Goal: Information Seeking & Learning: Learn about a topic

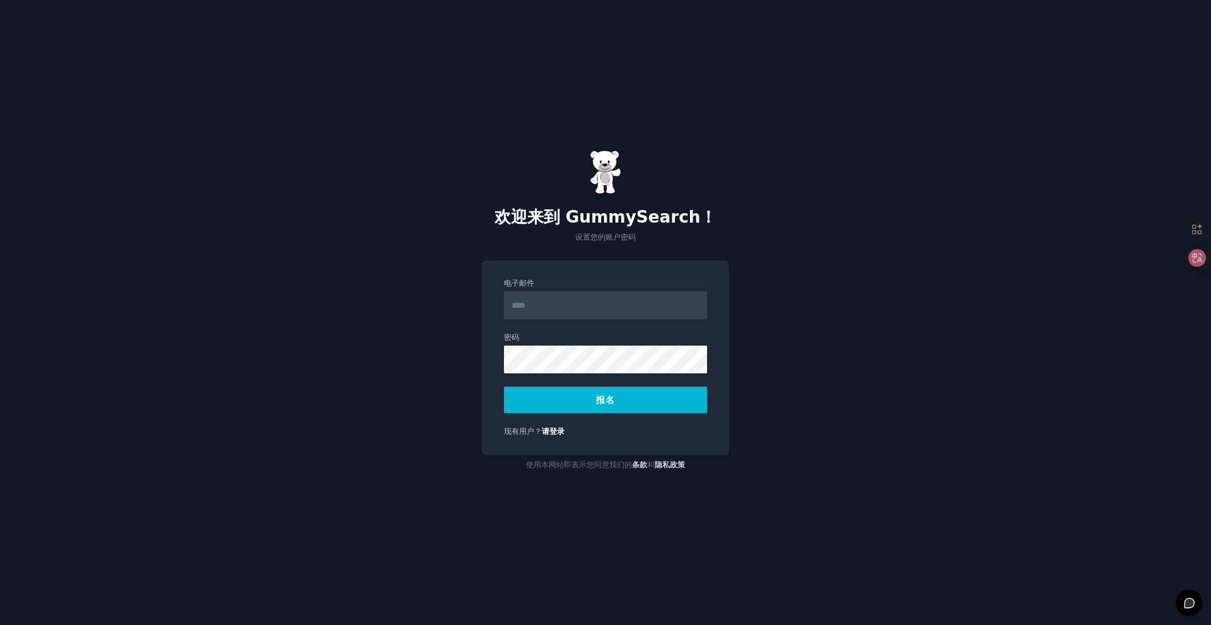
click at [566, 307] on input "电子邮件" at bounding box center [605, 305] width 203 height 28
type input "**********"
click at [591, 403] on button "报名" at bounding box center [605, 400] width 203 height 26
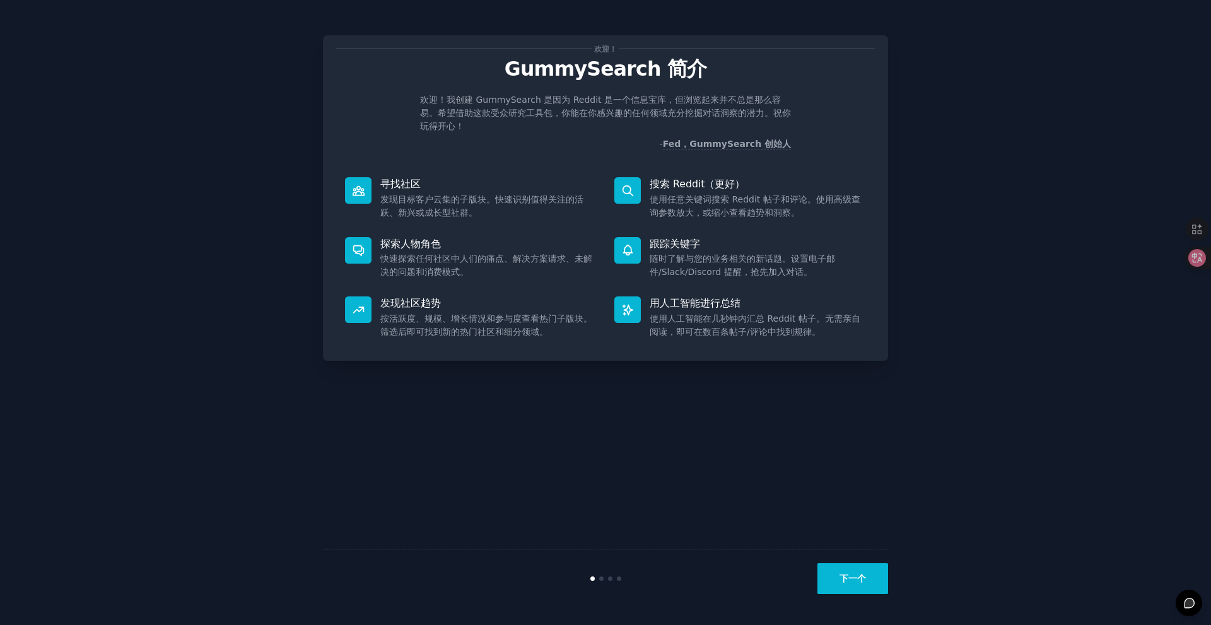
click at [590, 447] on div "欢迎！ GummySearch 简介 欢迎！我创建 GummySearch 是因为 Reddit 是一个信息宝库，但浏览起来并不总是那么容易。希望借助这款受众…" at bounding box center [605, 313] width 565 height 590
click at [828, 574] on button "下一个" at bounding box center [853, 578] width 71 height 31
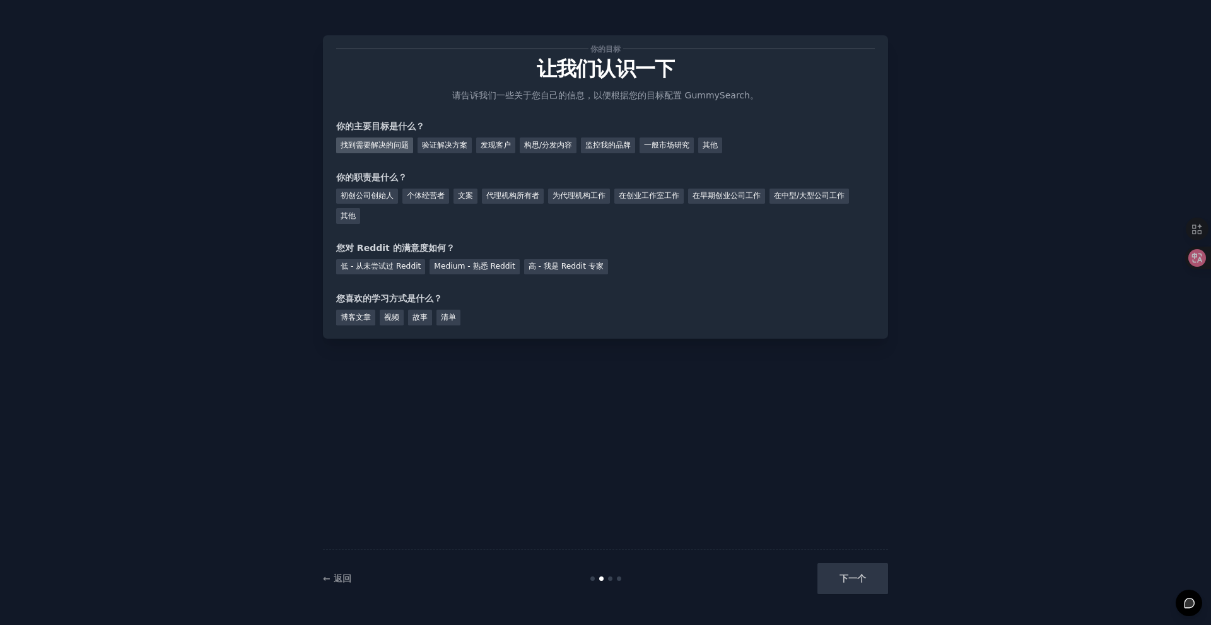
click at [385, 151] on div "找到需要解决的问题" at bounding box center [374, 146] width 77 height 16
click at [486, 146] on font "发现客户" at bounding box center [496, 145] width 30 height 9
click at [386, 196] on font "初创公司创始人" at bounding box center [367, 195] width 53 height 9
click at [471, 263] on font "Medium - 熟悉 Reddit" at bounding box center [474, 266] width 81 height 9
click at [365, 324] on div "博客文章" at bounding box center [355, 318] width 39 height 16
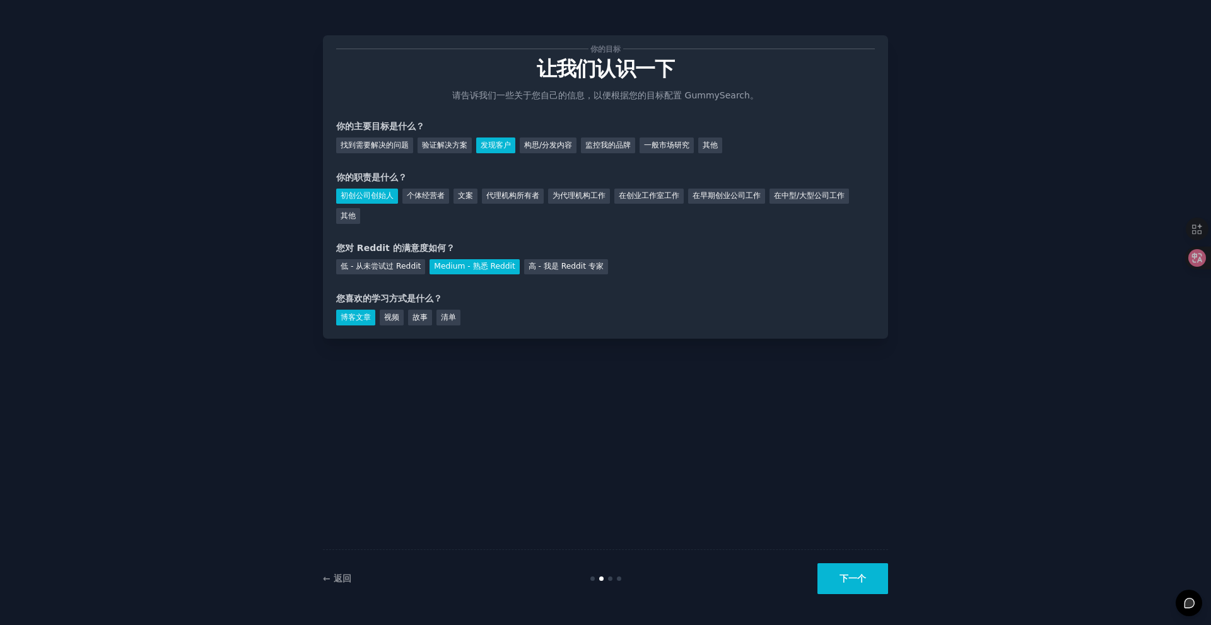
click at [860, 572] on button "下一个" at bounding box center [853, 578] width 71 height 31
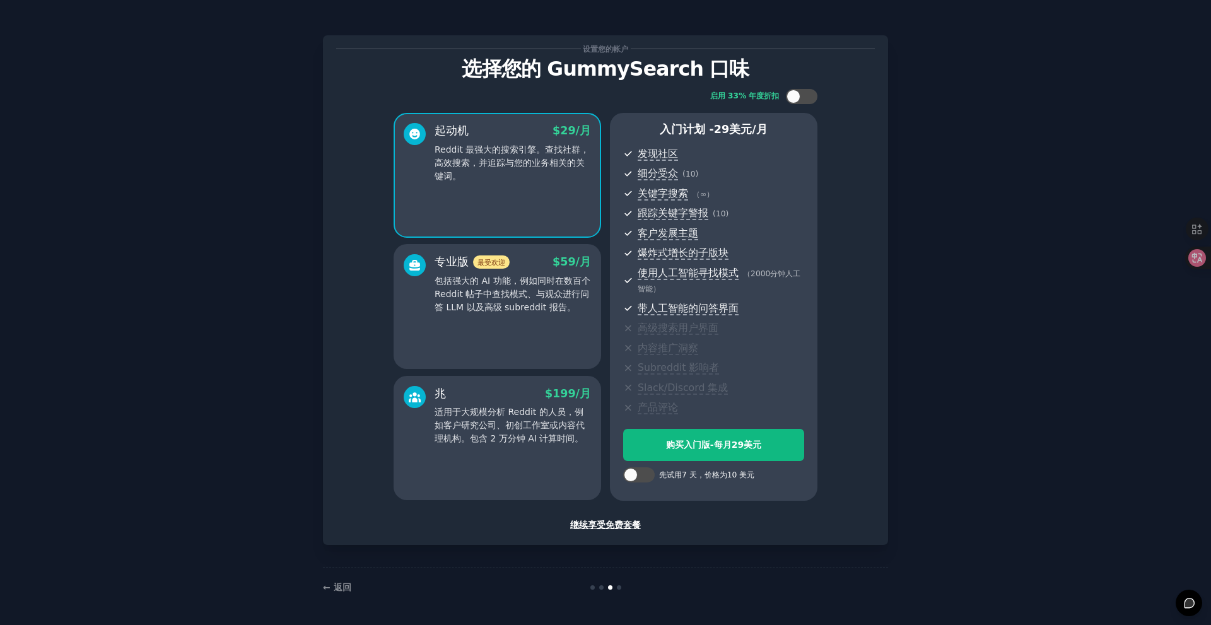
click at [633, 525] on font "继续享受免费套餐" at bounding box center [605, 525] width 71 height 10
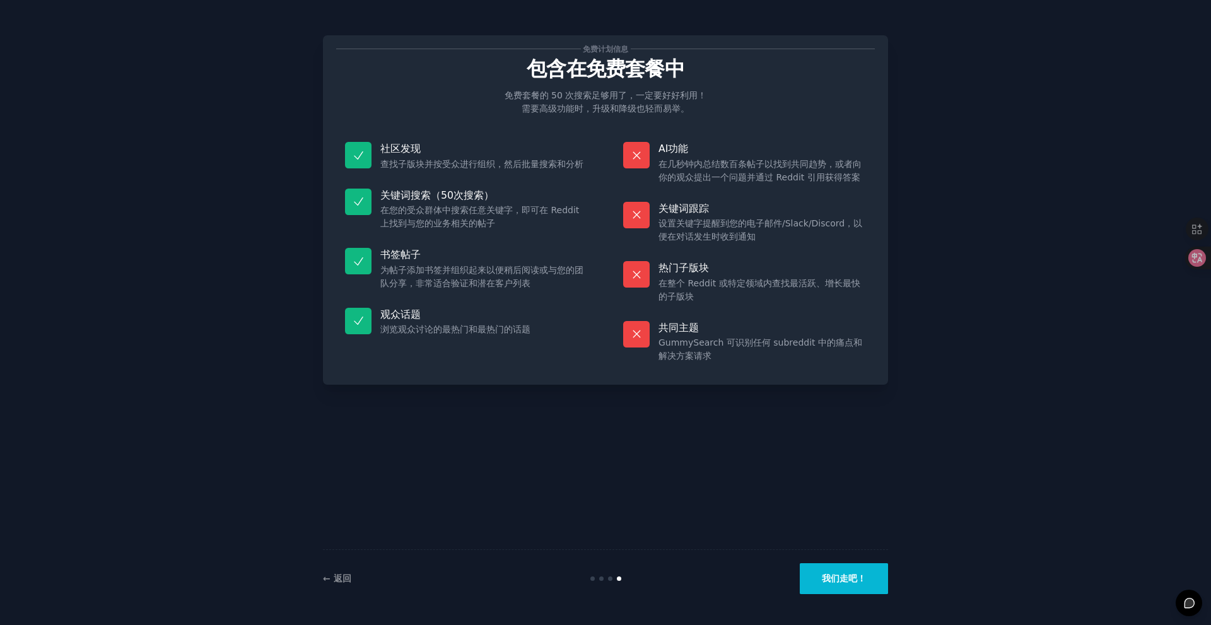
click at [854, 578] on font "我们走吧！" at bounding box center [844, 578] width 44 height 10
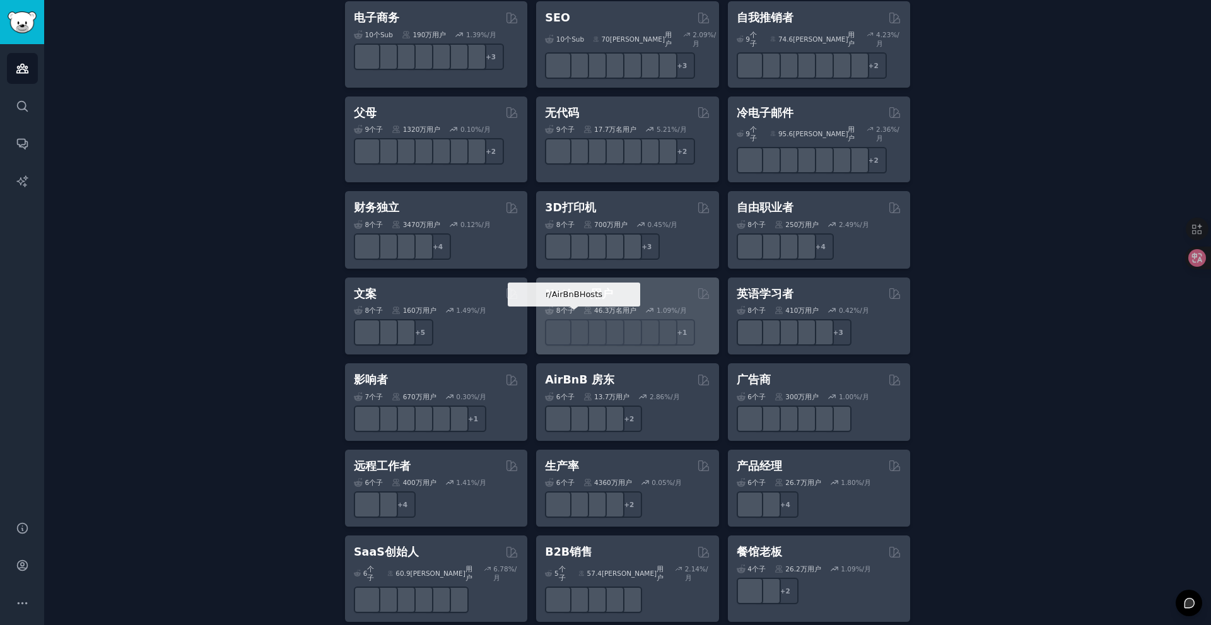
scroll to position [578, 0]
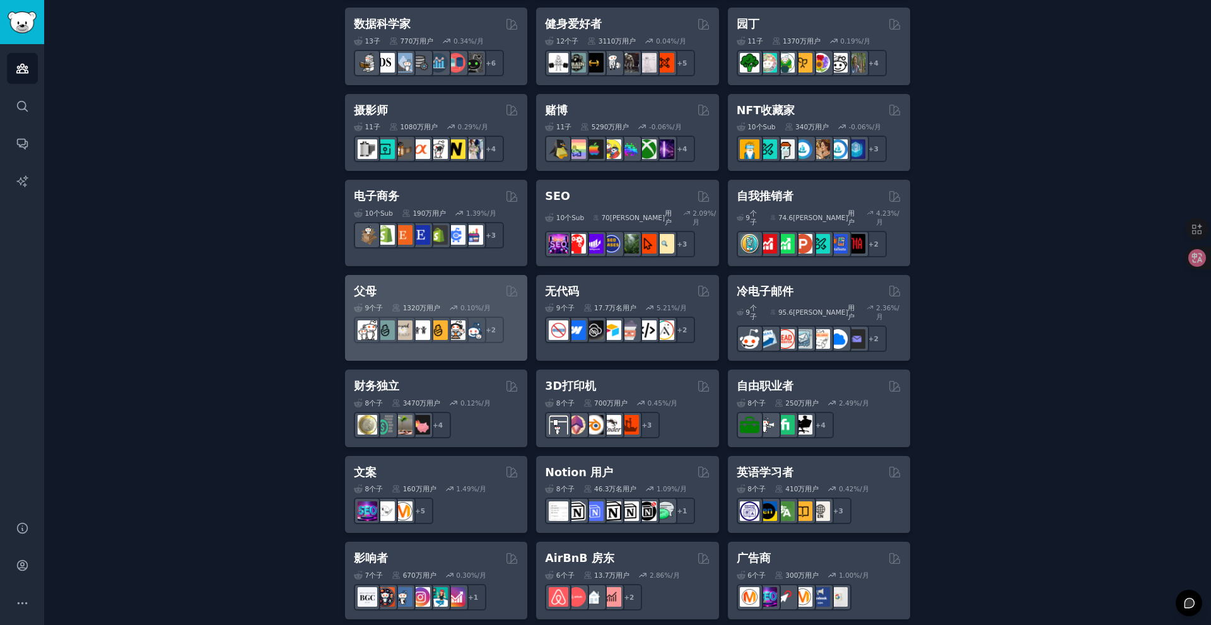
click at [450, 287] on div "父母" at bounding box center [436, 292] width 165 height 16
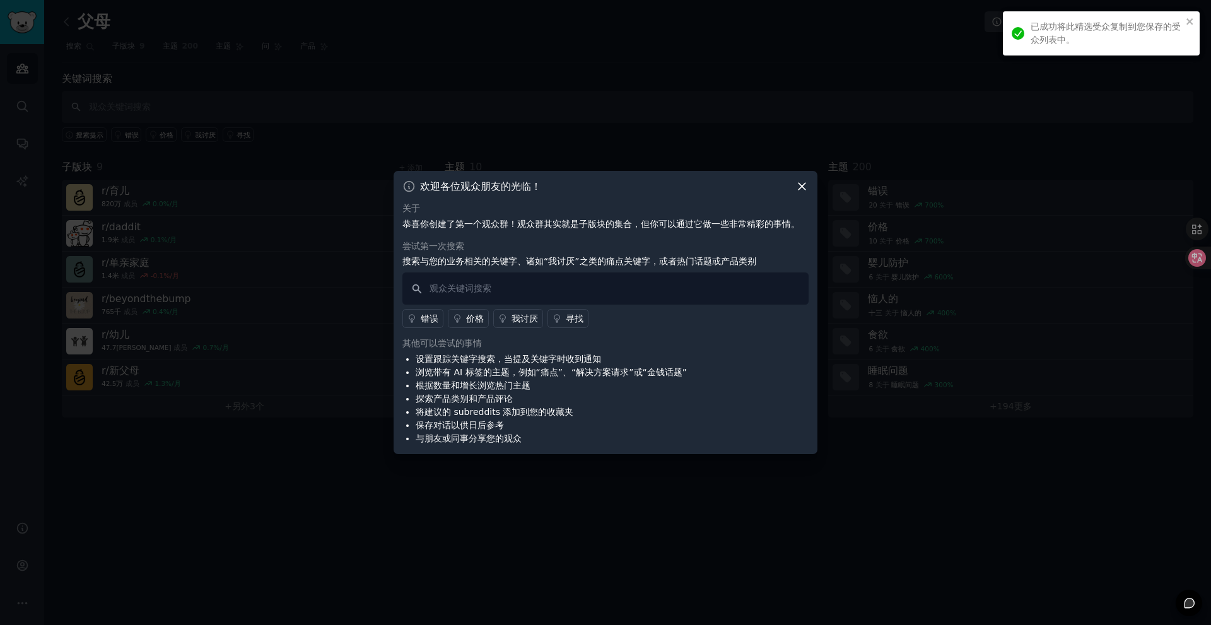
click at [802, 182] on icon at bounding box center [802, 186] width 13 height 13
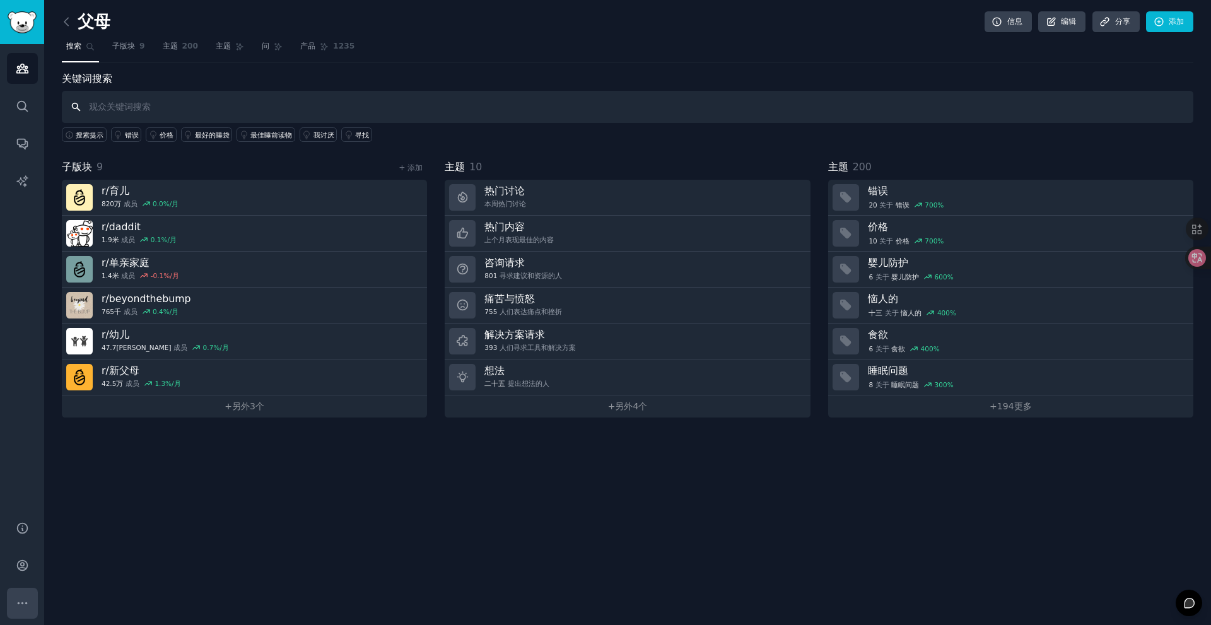
click at [26, 597] on icon "侧边栏" at bounding box center [22, 603] width 13 height 13
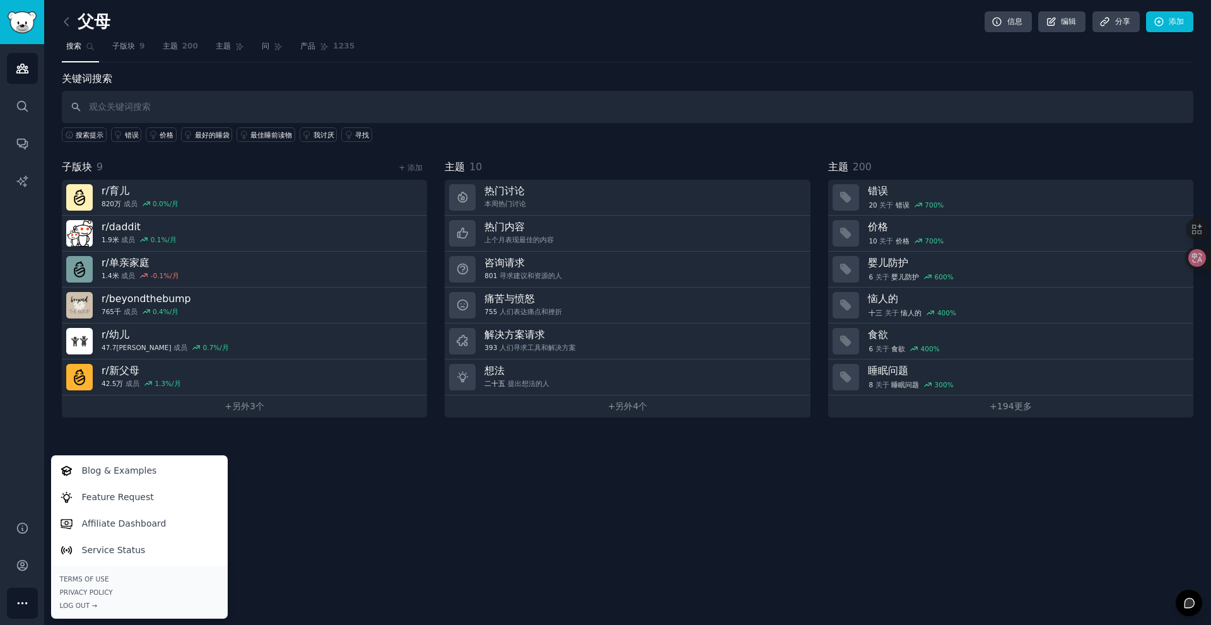
click at [26, 597] on icon "侧边栏" at bounding box center [22, 603] width 13 height 13
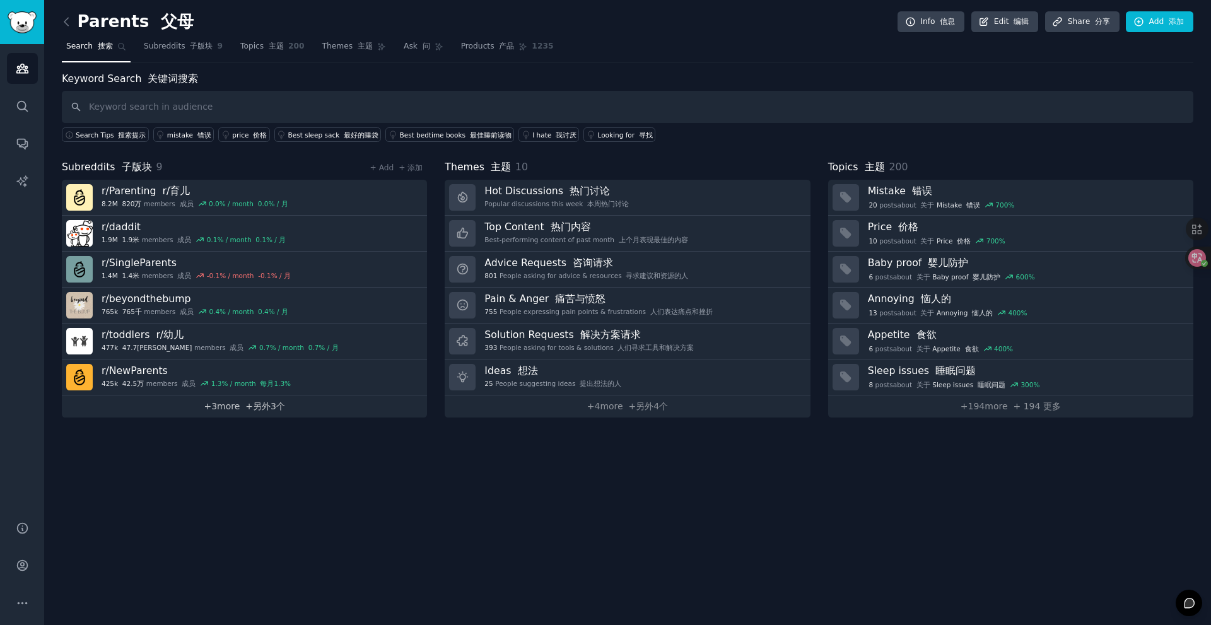
click at [264, 402] on font "+另外3个" at bounding box center [265, 406] width 40 height 10
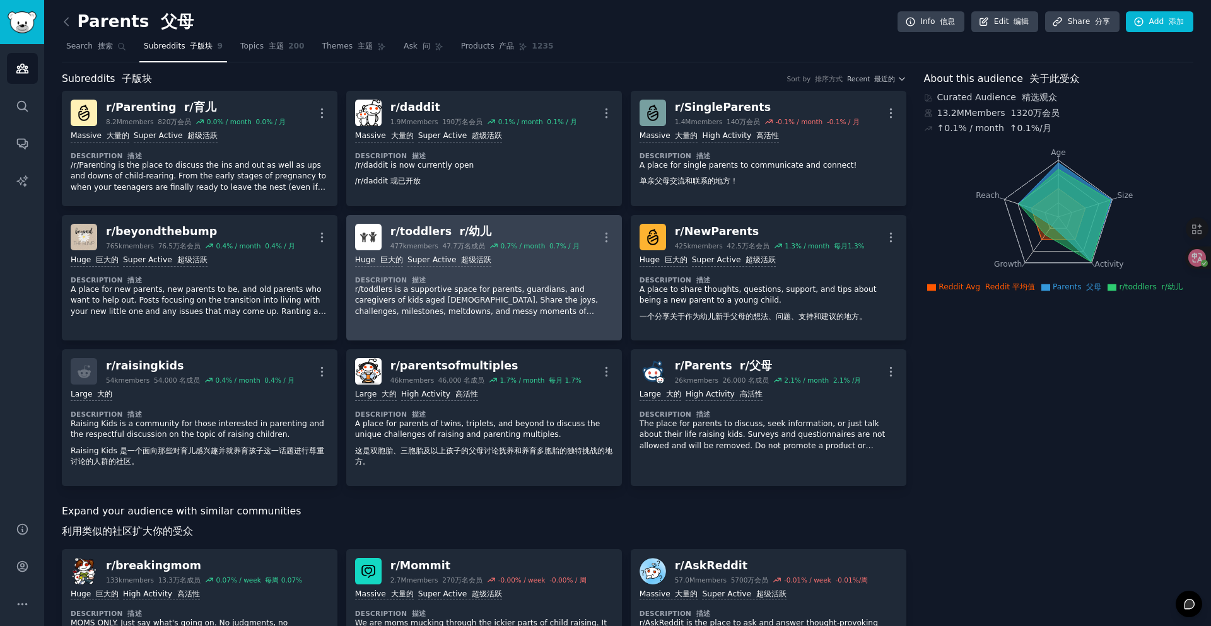
click at [454, 285] on p "r/toddlers is a supportive space for parents, guardians, and caregivers of kids…" at bounding box center [484, 301] width 258 height 33
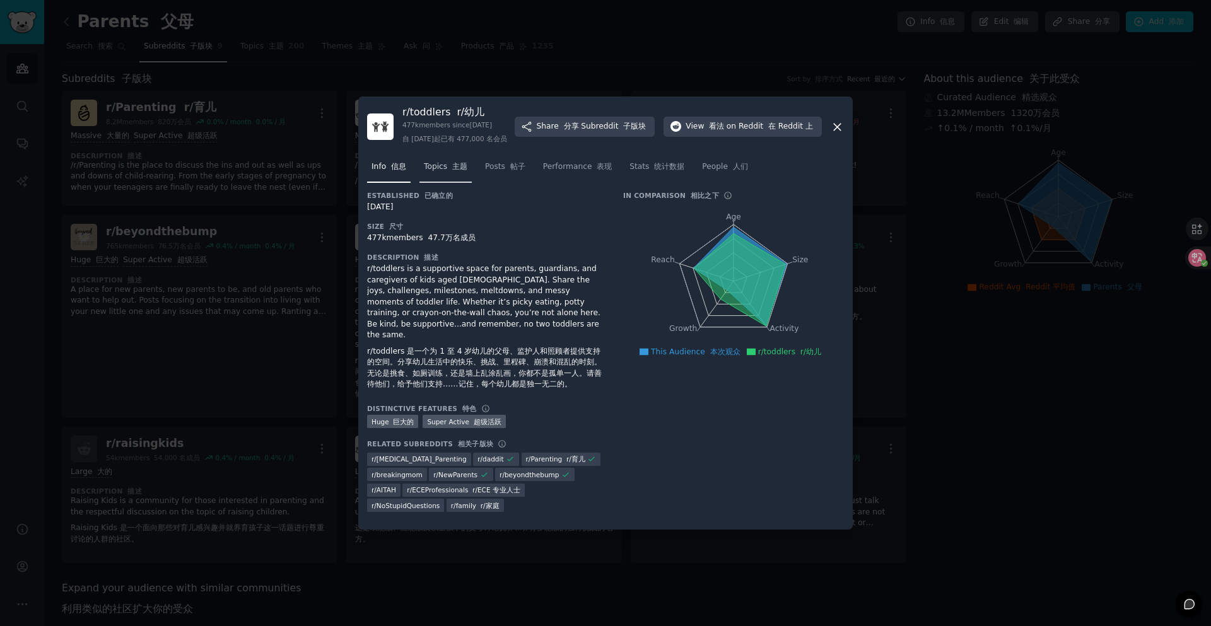
click at [454, 171] on font "主题" at bounding box center [459, 166] width 15 height 9
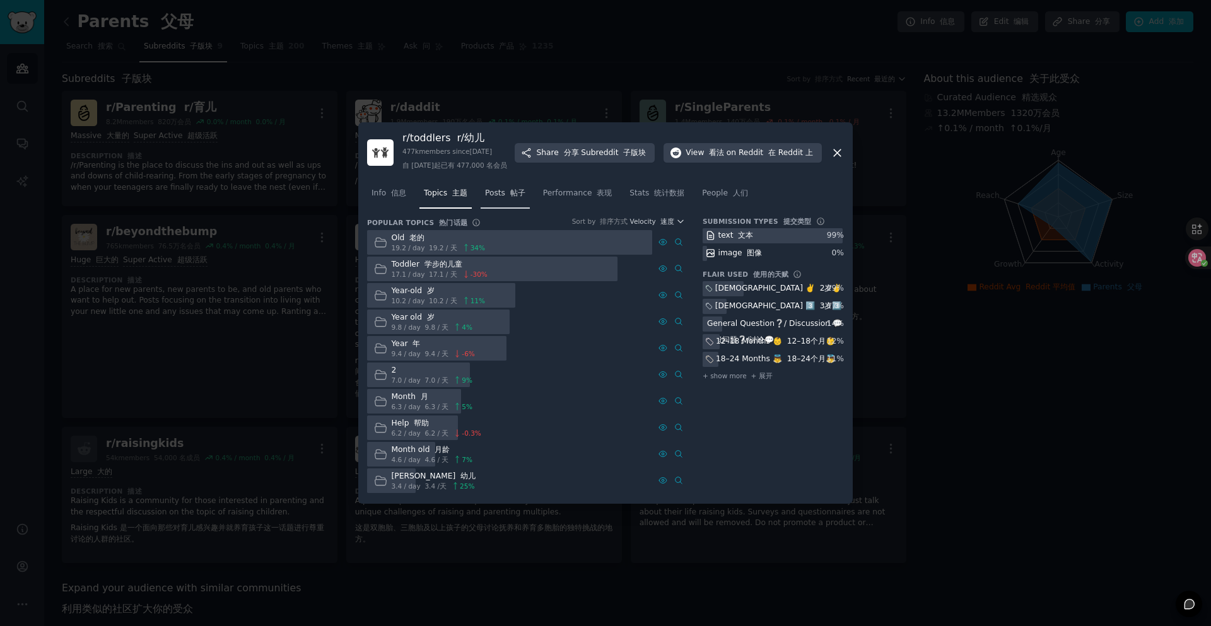
click at [512, 197] on font "帖子" at bounding box center [517, 193] width 15 height 9
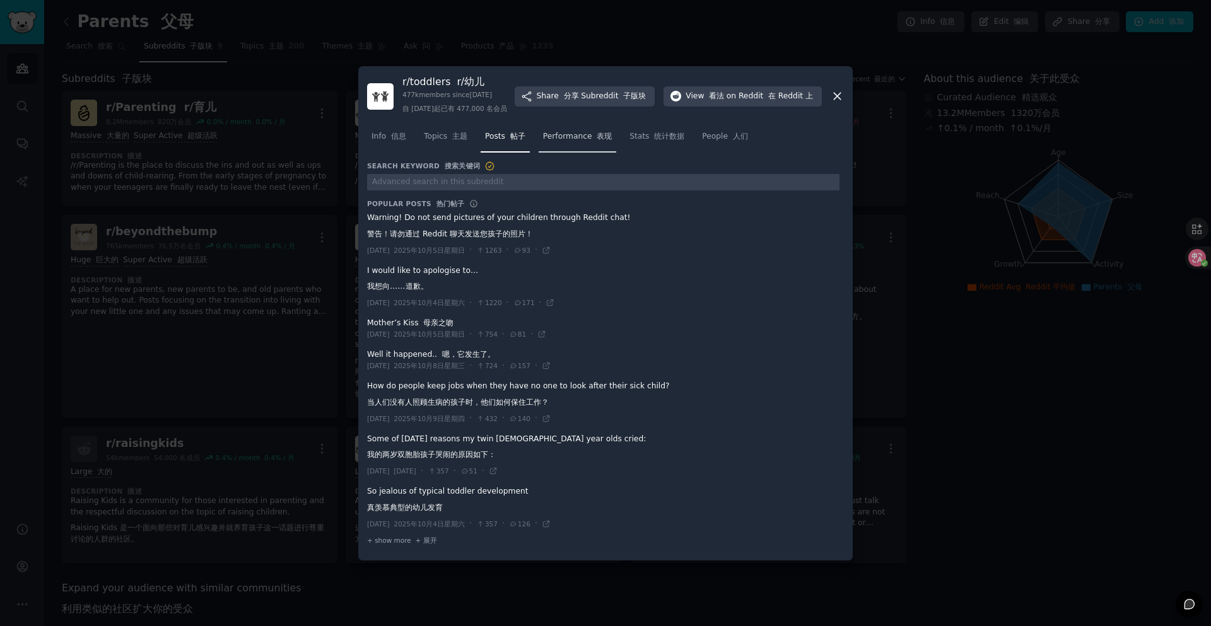
click at [581, 153] on link "Performance 表现" at bounding box center [578, 140] width 78 height 26
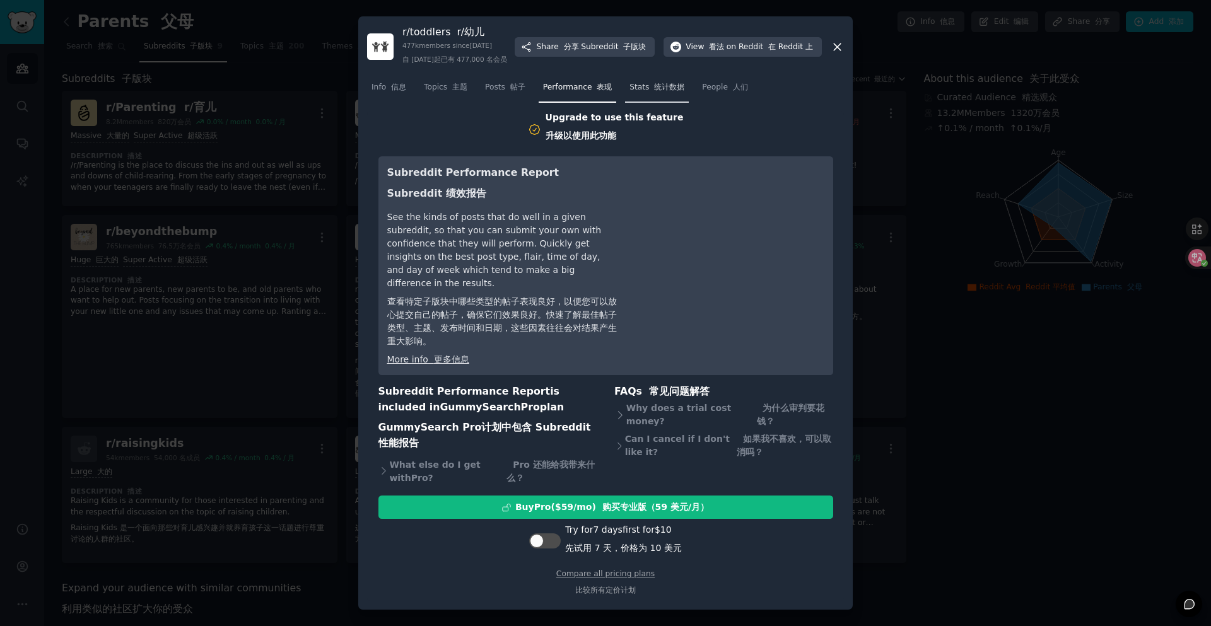
click at [650, 91] on font at bounding box center [652, 87] width 5 height 9
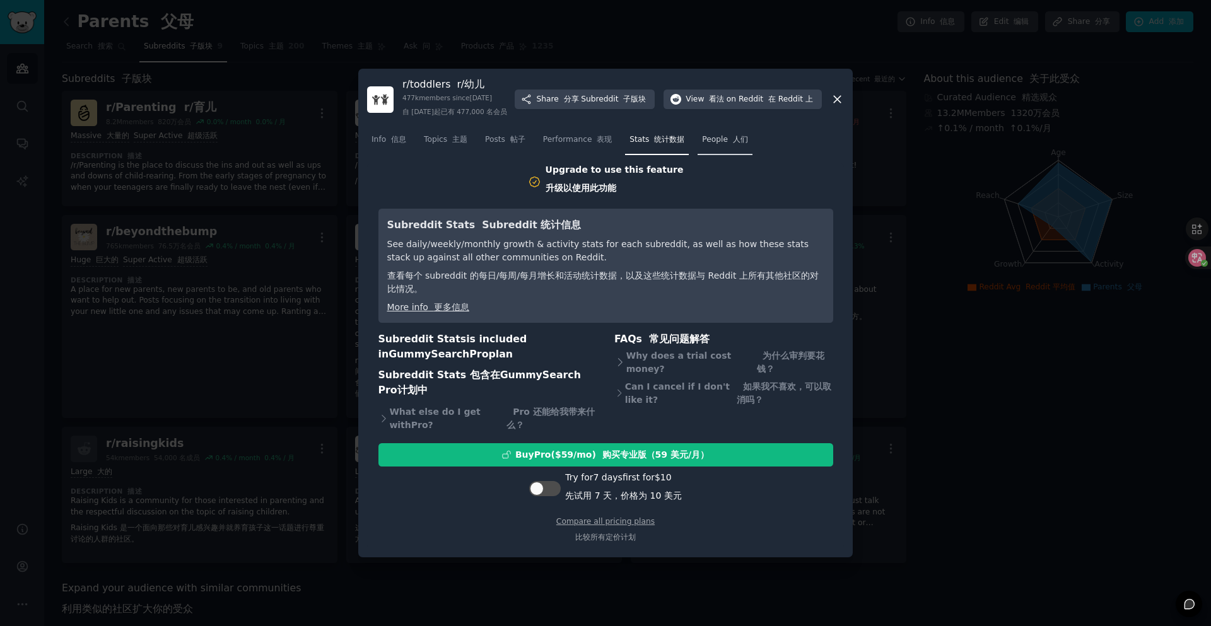
click at [714, 146] on span "People 人们" at bounding box center [725, 139] width 46 height 11
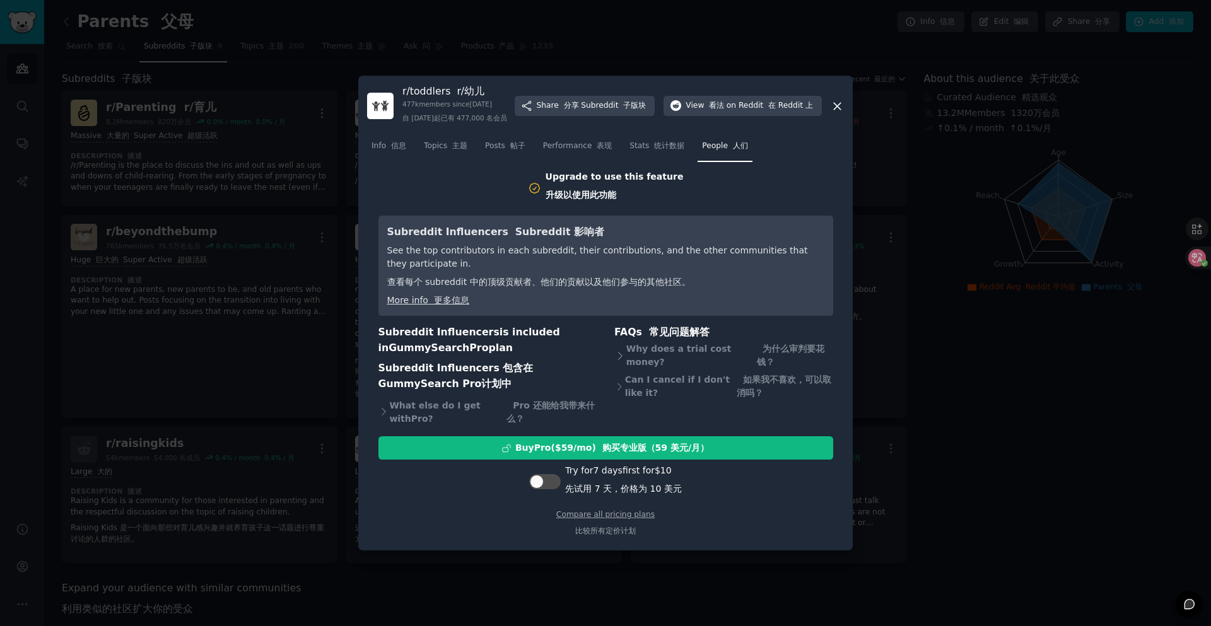
click at [835, 113] on icon at bounding box center [837, 106] width 13 height 13
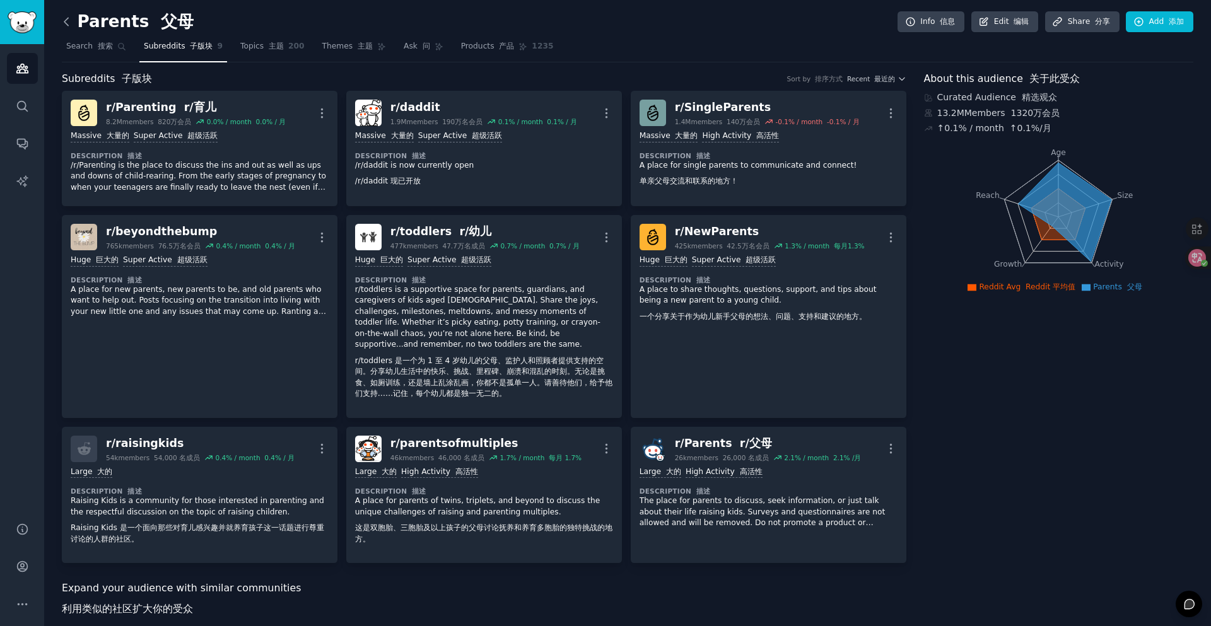
click at [67, 25] on icon at bounding box center [66, 21] width 13 height 13
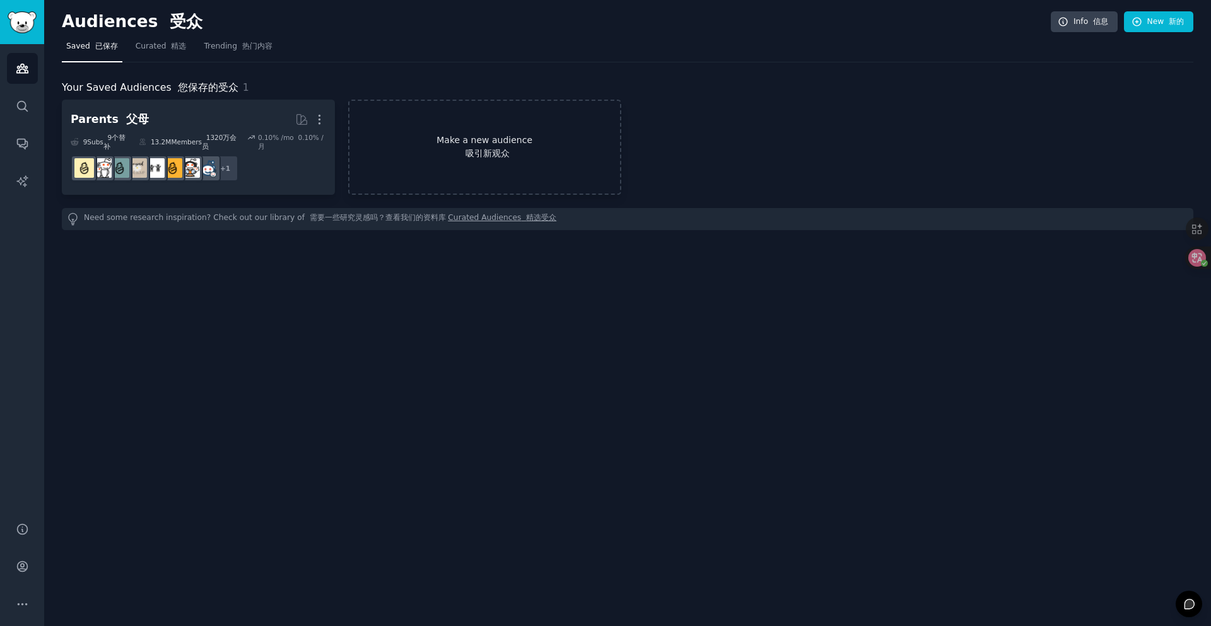
click at [435, 162] on link "Make a new audience 吸引新观众" at bounding box center [484, 147] width 273 height 95
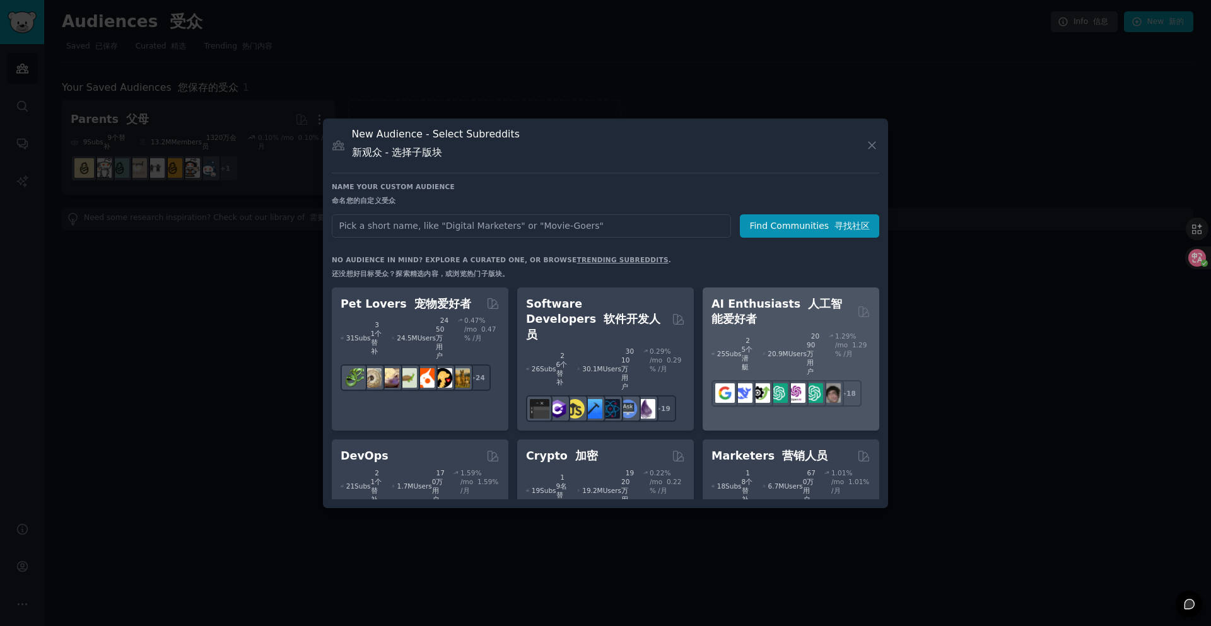
click at [796, 324] on h2 "AI Enthusiasts 人工智能爱好者" at bounding box center [782, 312] width 141 height 31
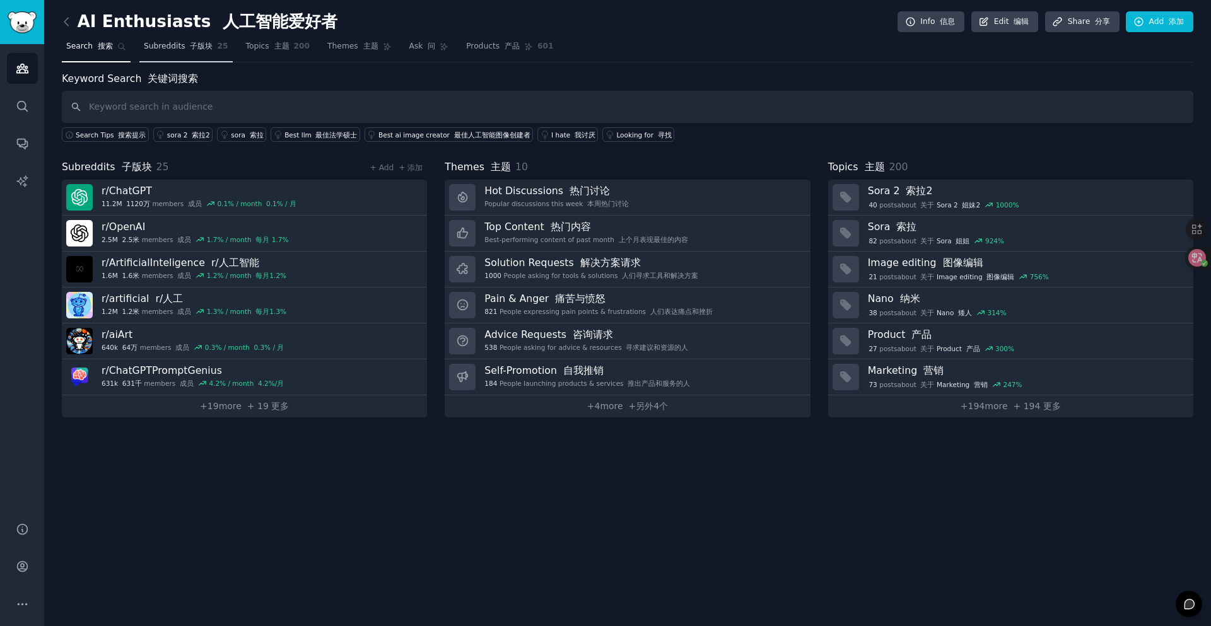
click at [208, 56] on link "Subreddits 子版块 25" at bounding box center [185, 50] width 93 height 26
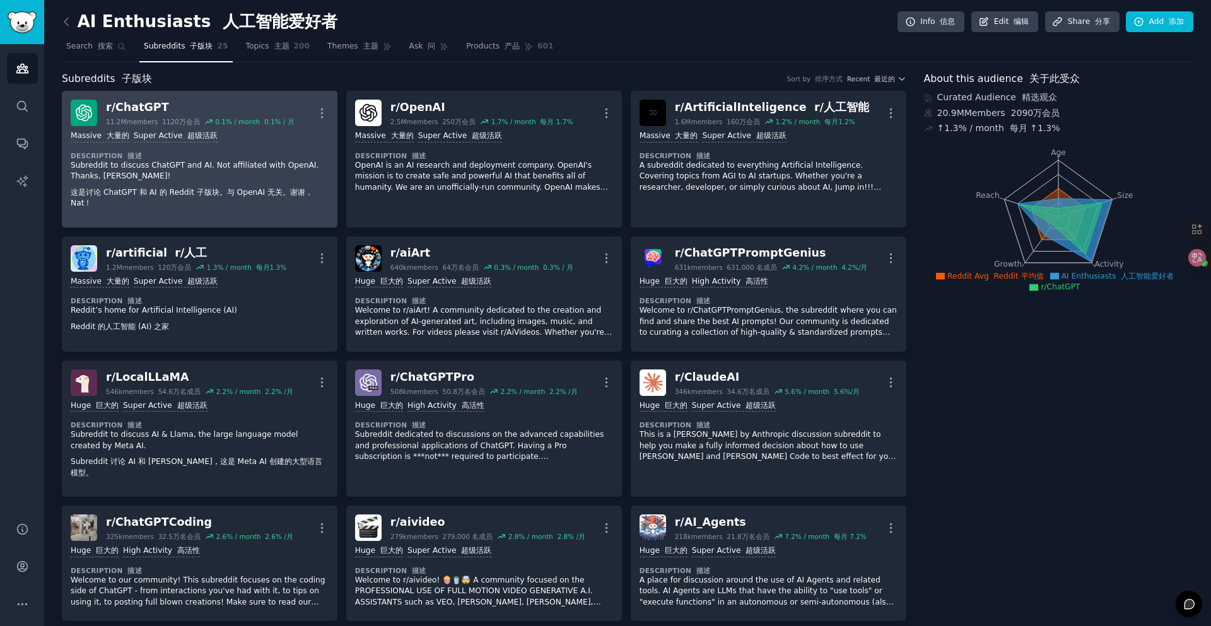
click at [137, 100] on div "r/ ChatGPT" at bounding box center [200, 108] width 189 height 16
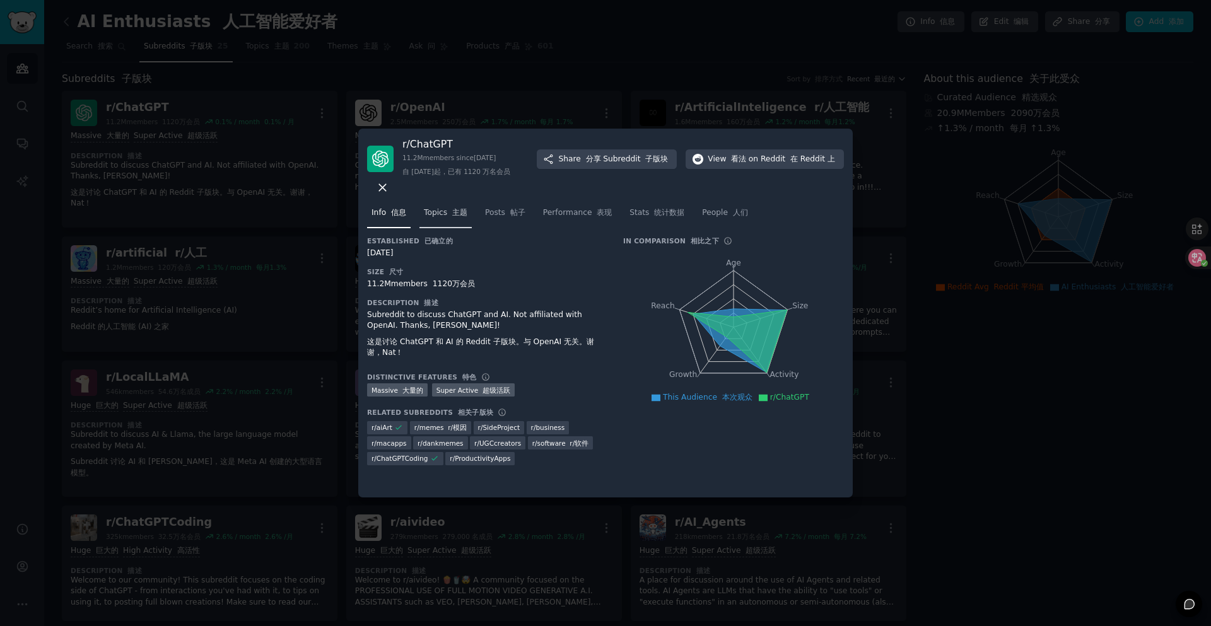
click at [450, 217] on font at bounding box center [449, 212] width 5 height 9
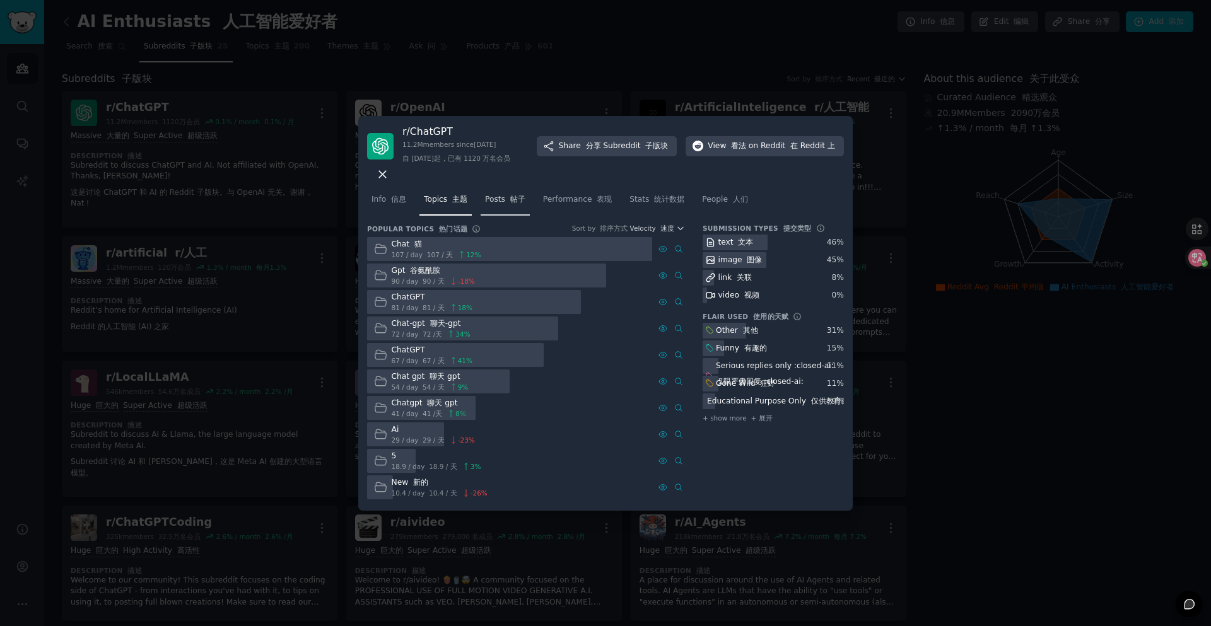
click at [505, 195] on link "Posts 帖子" at bounding box center [505, 203] width 49 height 26
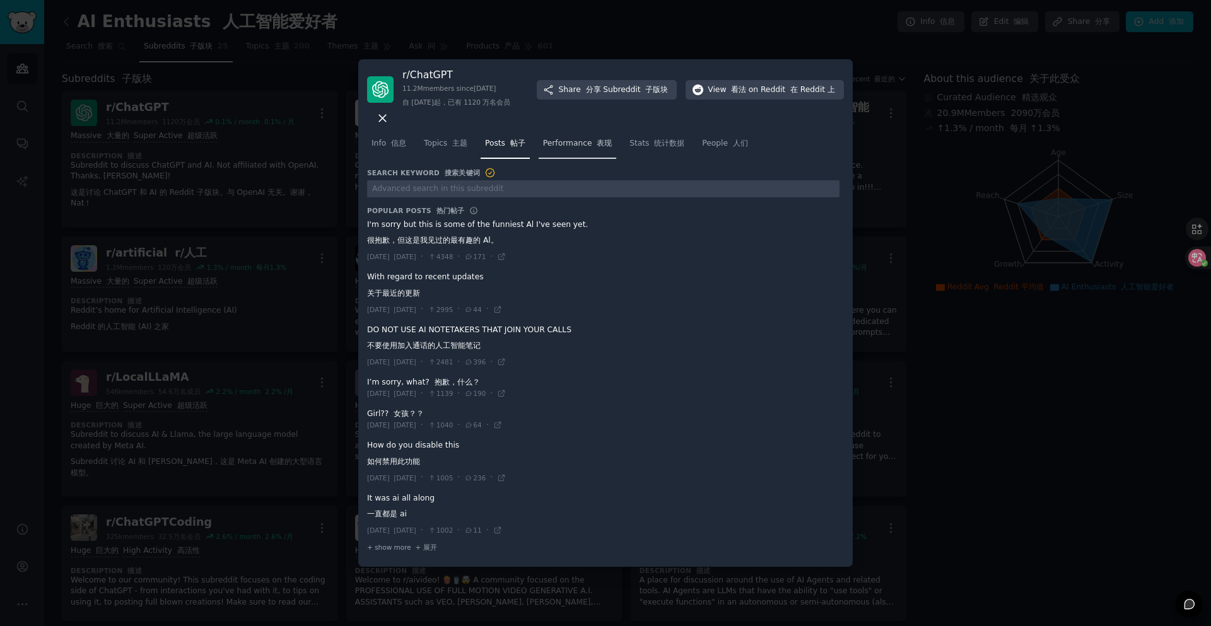
click at [572, 150] on span "Performance 表现" at bounding box center [577, 143] width 69 height 11
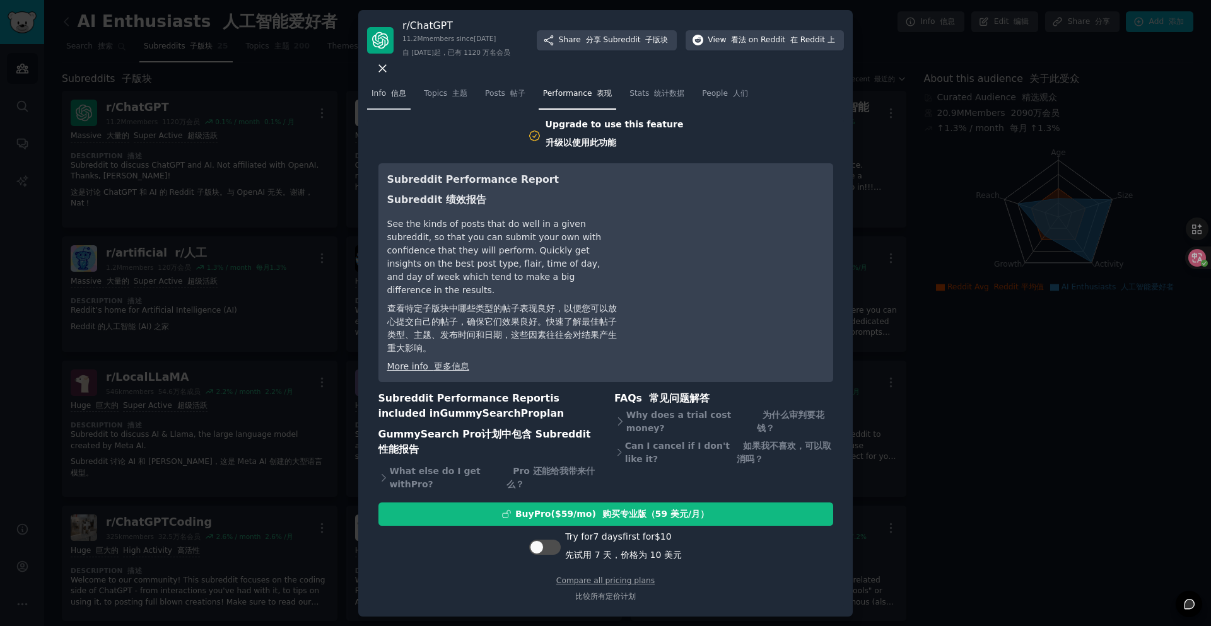
click at [387, 98] on font at bounding box center [388, 93] width 5 height 9
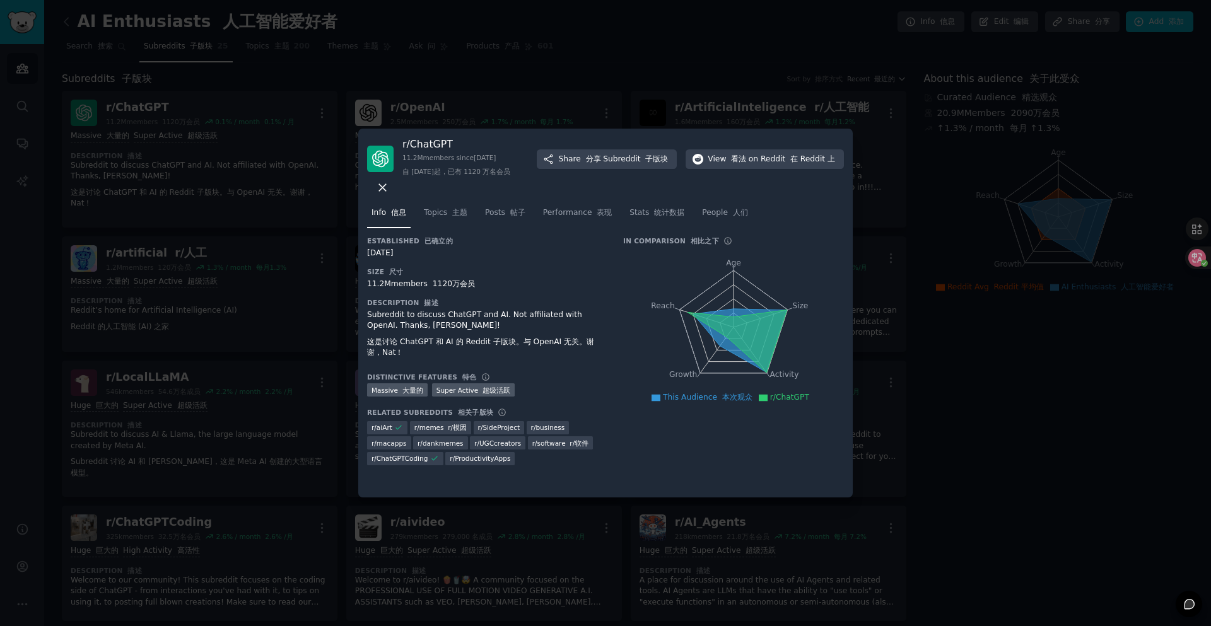
click at [389, 188] on icon at bounding box center [382, 187] width 13 height 13
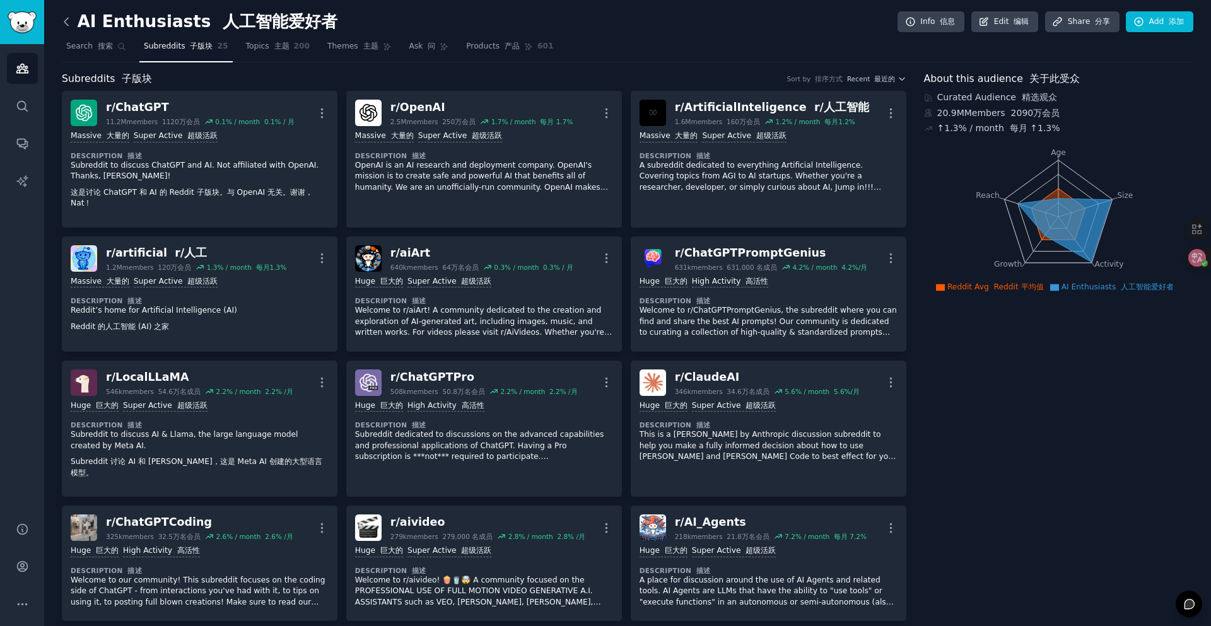
click at [66, 22] on icon at bounding box center [66, 21] width 13 height 13
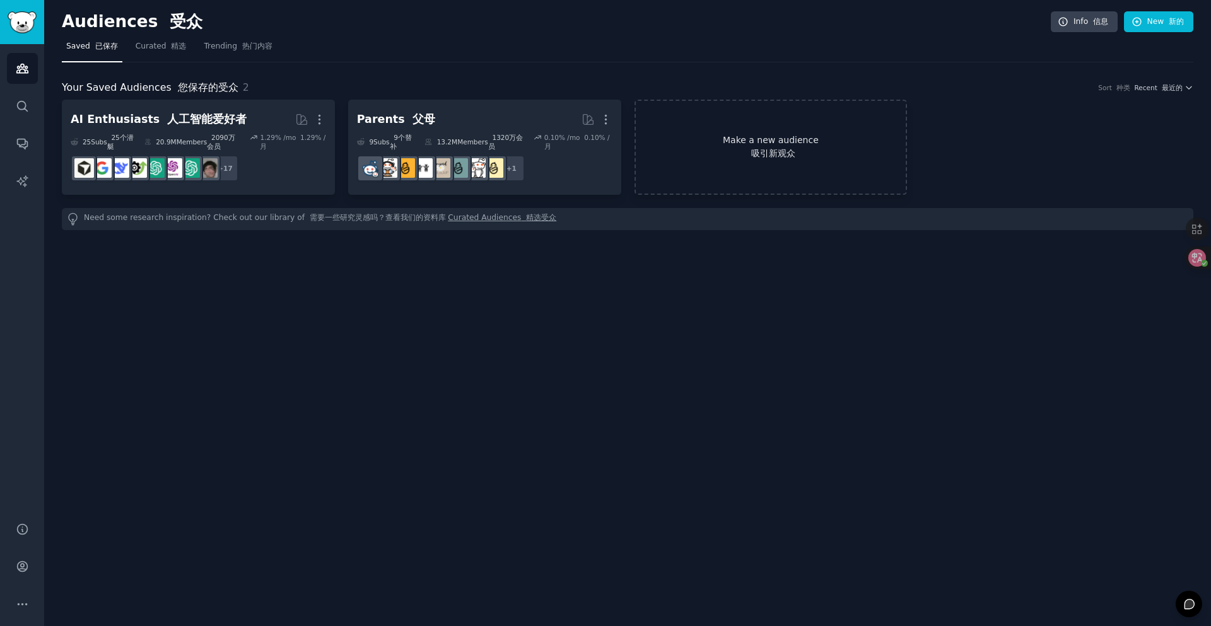
click at [780, 163] on link "Make a new audience 吸引新观众" at bounding box center [771, 147] width 273 height 95
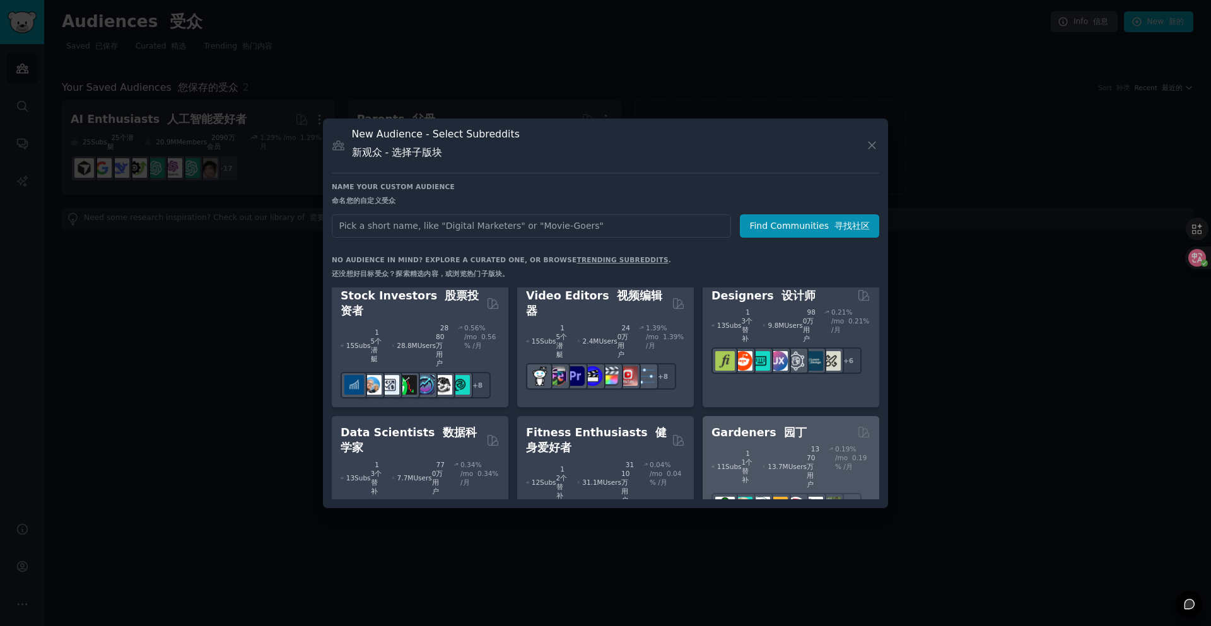
scroll to position [442, 0]
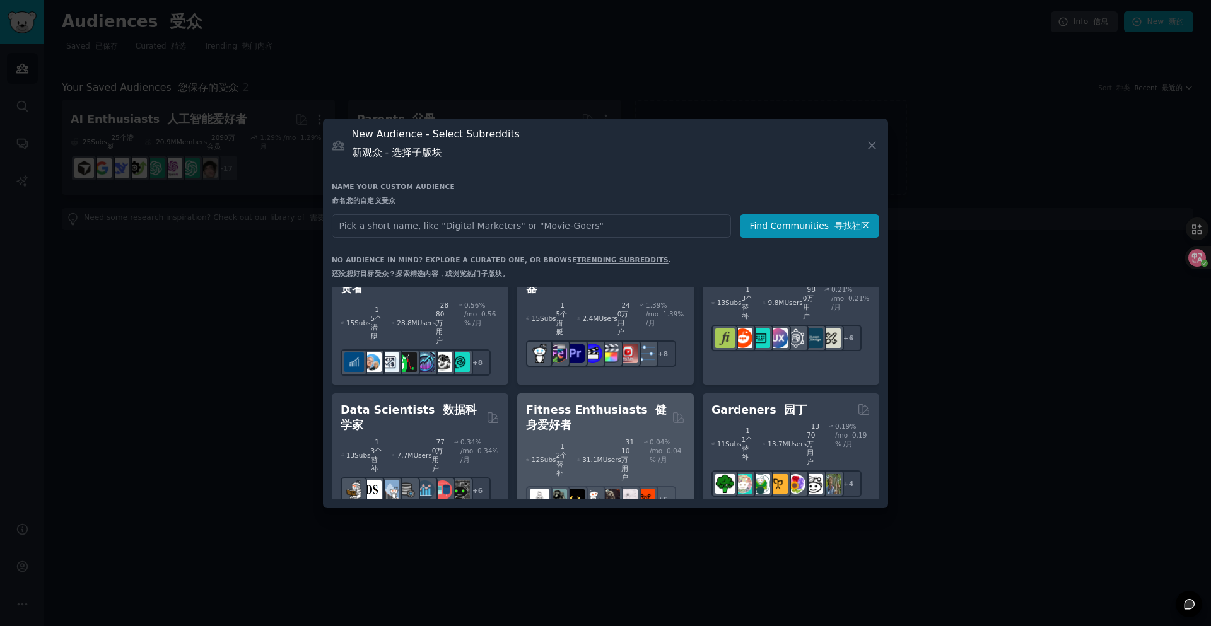
click at [574, 402] on h2 "Fitness Enthusiasts 健身爱好者" at bounding box center [596, 417] width 141 height 31
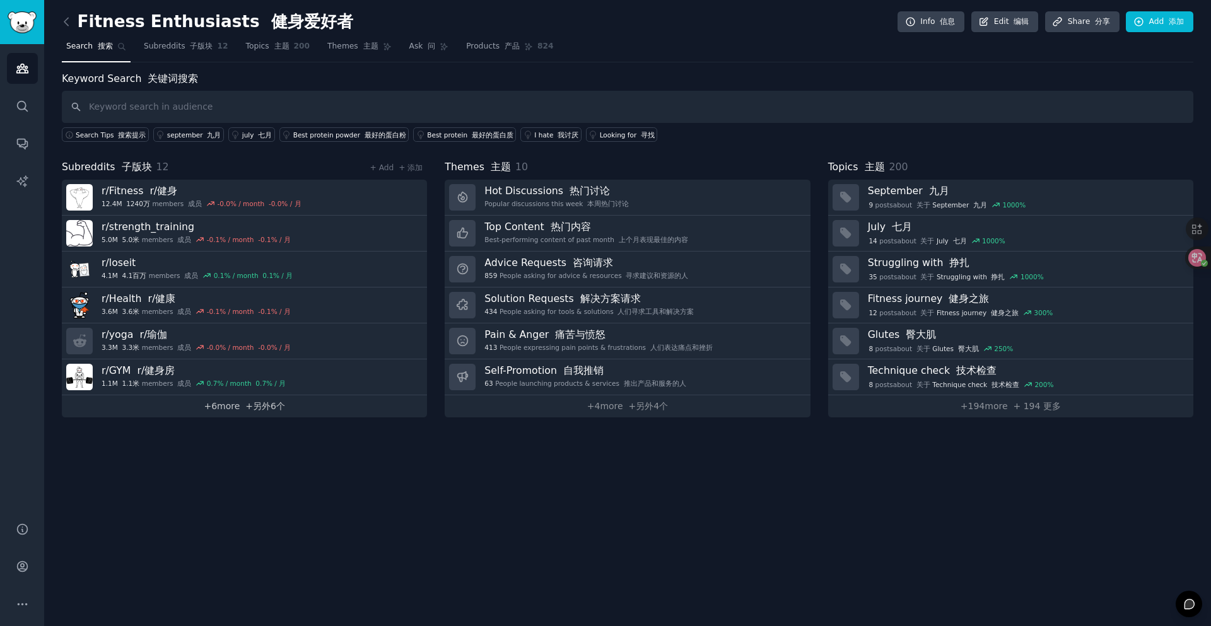
click at [217, 408] on link "+ 6 more +另外6个" at bounding box center [244, 407] width 365 height 22
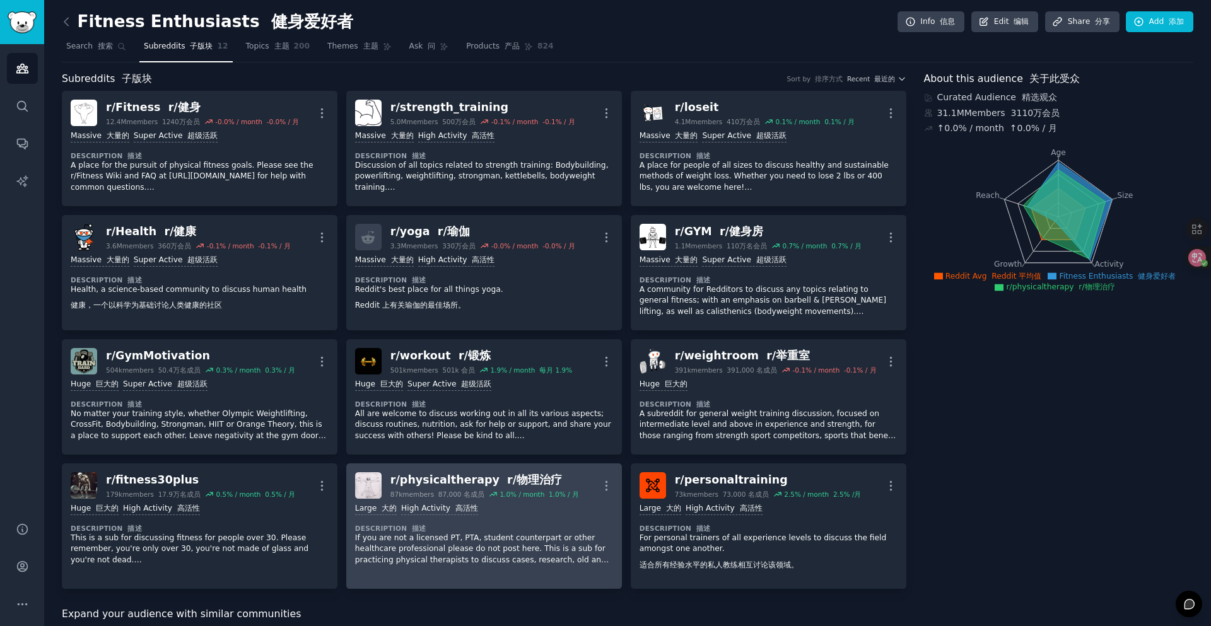
click at [536, 507] on div "Large 大的 High Activity 高活性" at bounding box center [484, 509] width 258 height 12
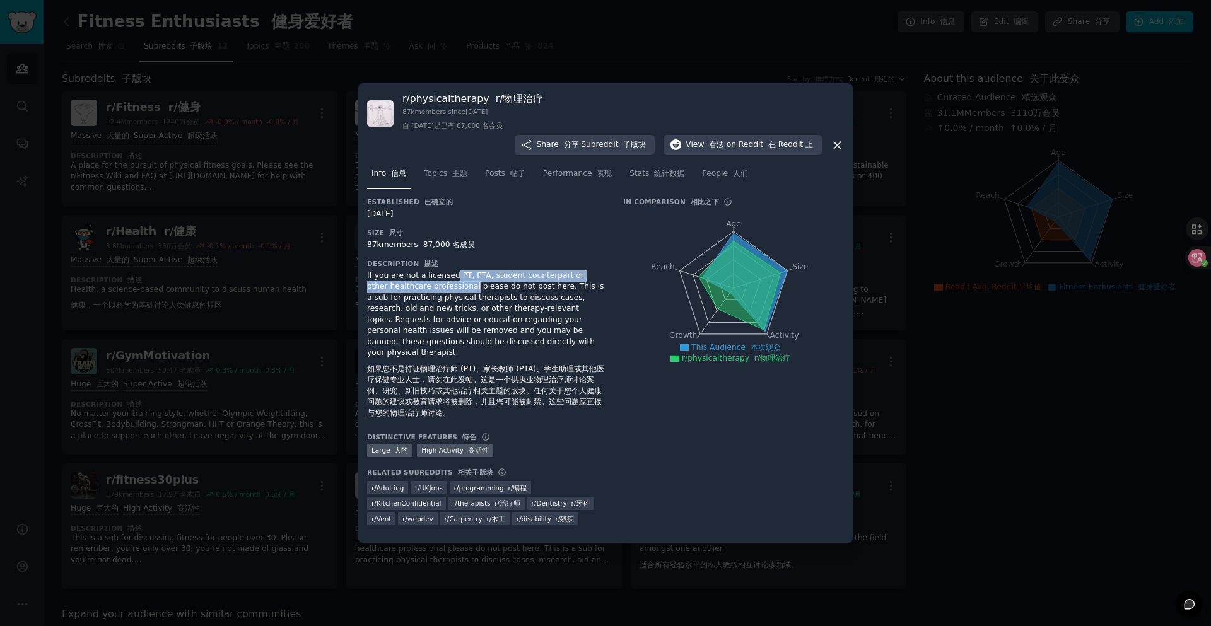
drag, startPoint x: 455, startPoint y: 283, endPoint x: 453, endPoint y: 297, distance: 13.5
click at [453, 297] on div "If you are not a licensed PT, PTA, student counterpart or other healthcare prof…" at bounding box center [486, 348] width 238 height 154
copy div "PT, PTA, student counterpart or other healthcare professional"
click at [749, 146] on span "on Reddit 在 Reddit 上" at bounding box center [770, 144] width 86 height 11
click at [833, 152] on icon at bounding box center [837, 145] width 13 height 13
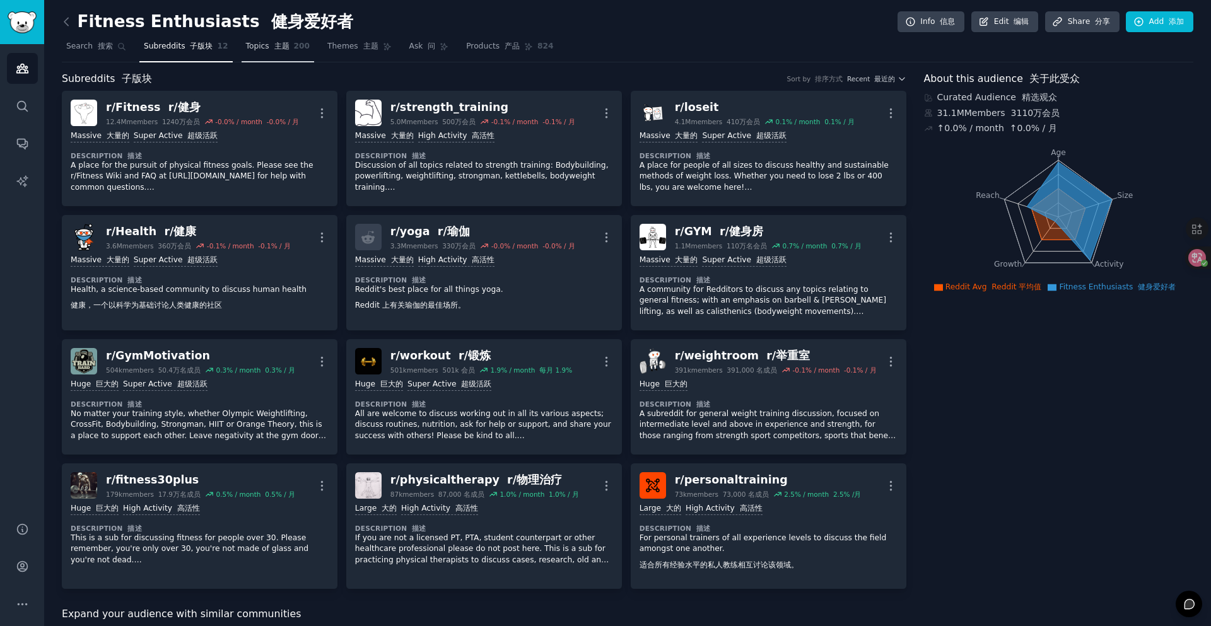
click at [255, 41] on span "Topics 主题" at bounding box center [268, 46] width 44 height 11
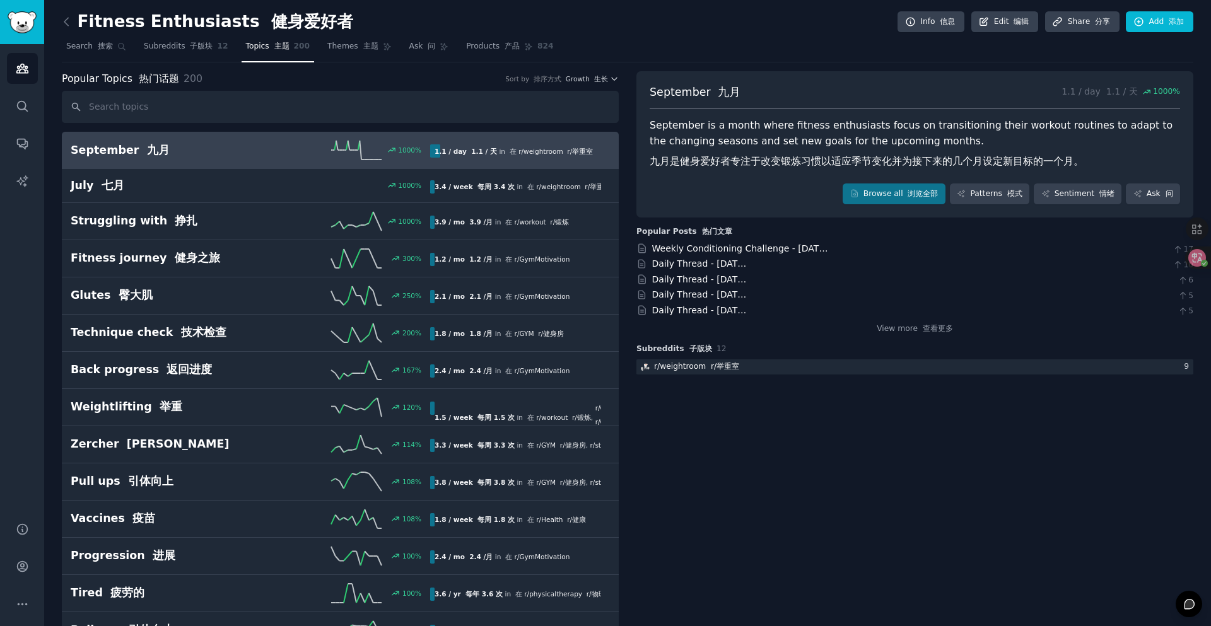
click at [69, 29] on link at bounding box center [70, 22] width 16 height 20
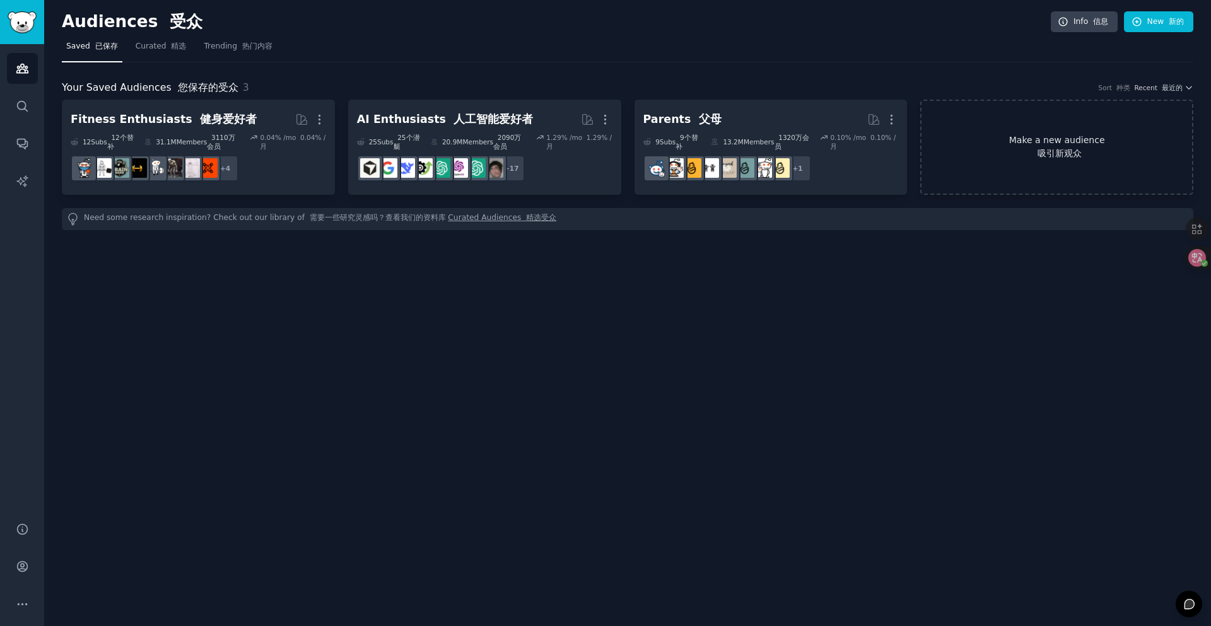
click at [1084, 150] on font "吸引新观众" at bounding box center [1057, 153] width 271 height 13
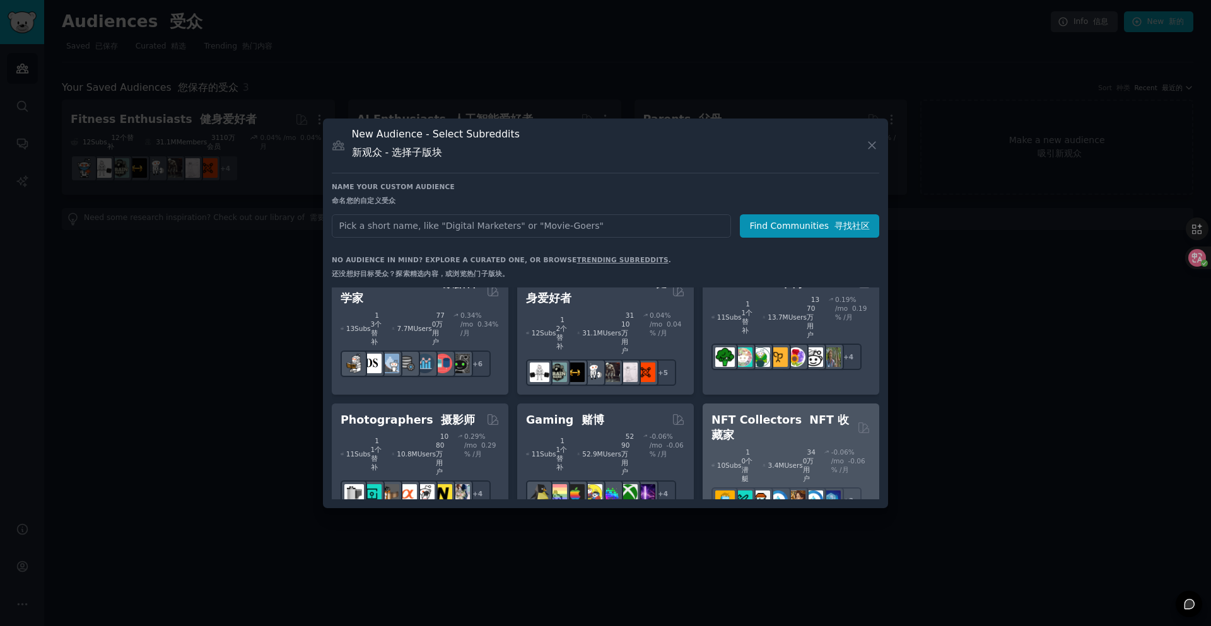
scroll to position [568, 0]
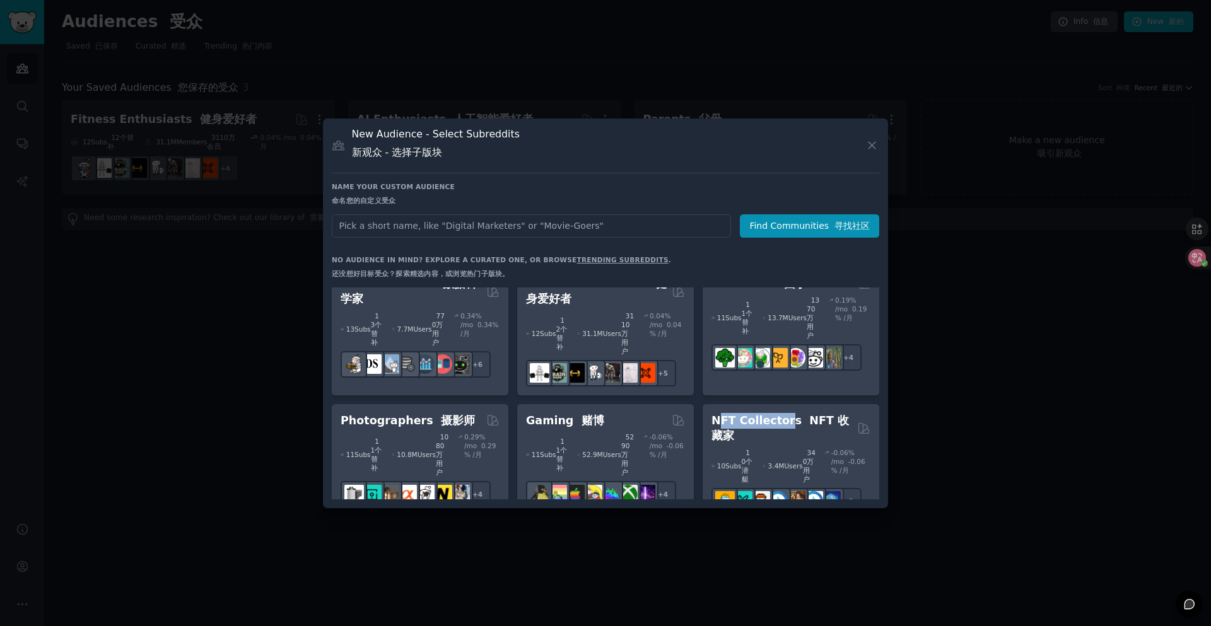
drag, startPoint x: 790, startPoint y: 312, endPoint x: 784, endPoint y: 312, distance: 6.3
click at [720, 413] on h2 "NFT Collectors NFT 收藏家" at bounding box center [782, 428] width 141 height 31
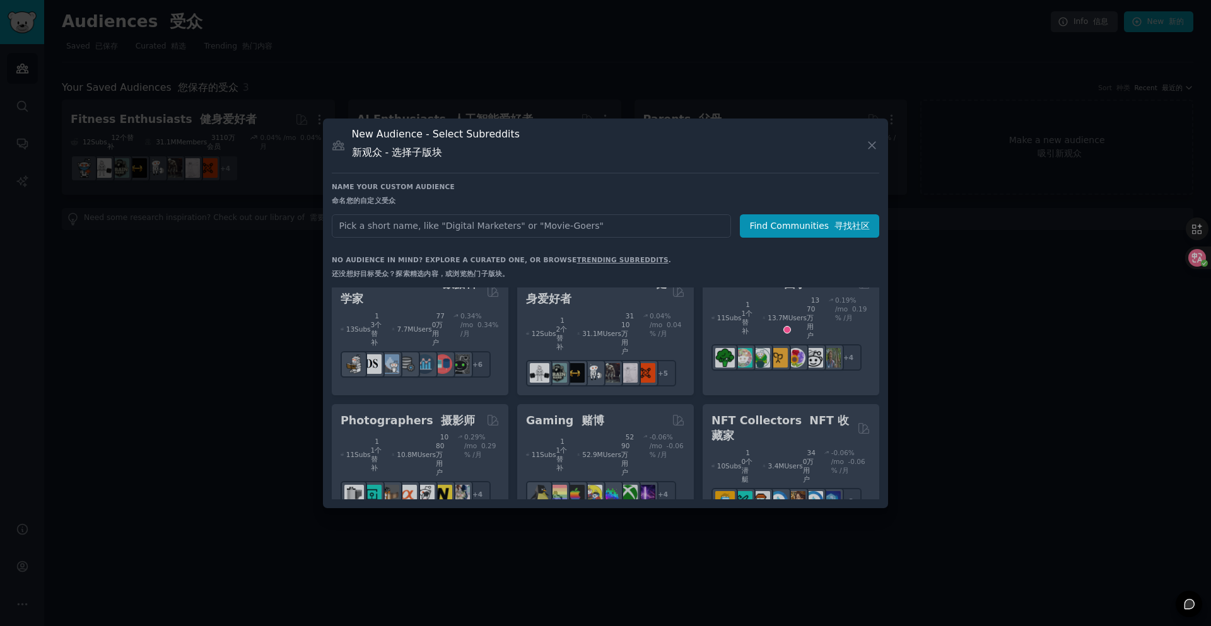
click at [801, 316] on div "Pet Lovers 宠物爱好者 31 Sub s 31个替补 24.5M Users 2450万用户 0.47 % /mo 0.47% /月 + 24 So…" at bounding box center [606, 394] width 548 height 212
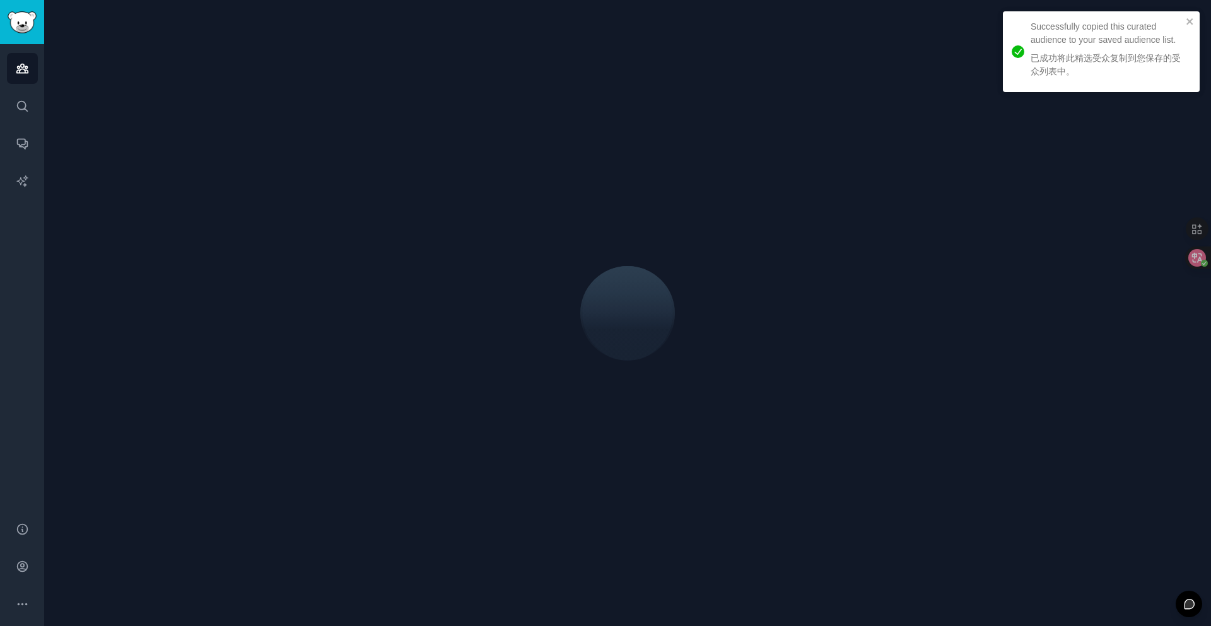
drag, startPoint x: 792, startPoint y: 319, endPoint x: 711, endPoint y: 320, distance: 80.8
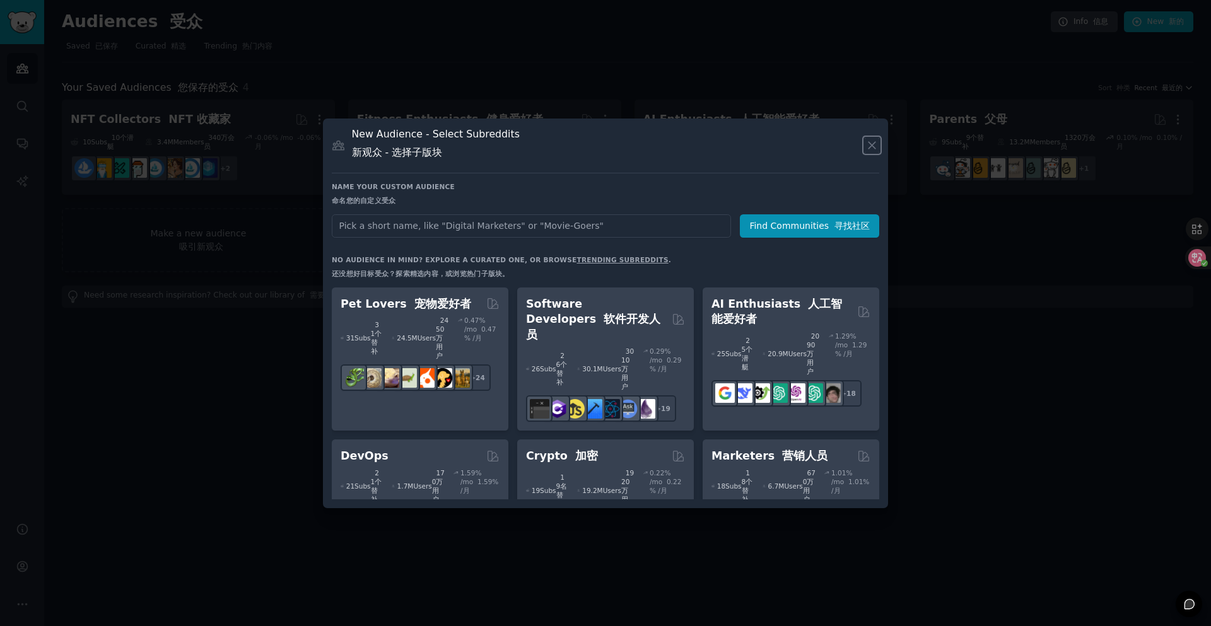
click at [867, 140] on icon at bounding box center [872, 145] width 13 height 13
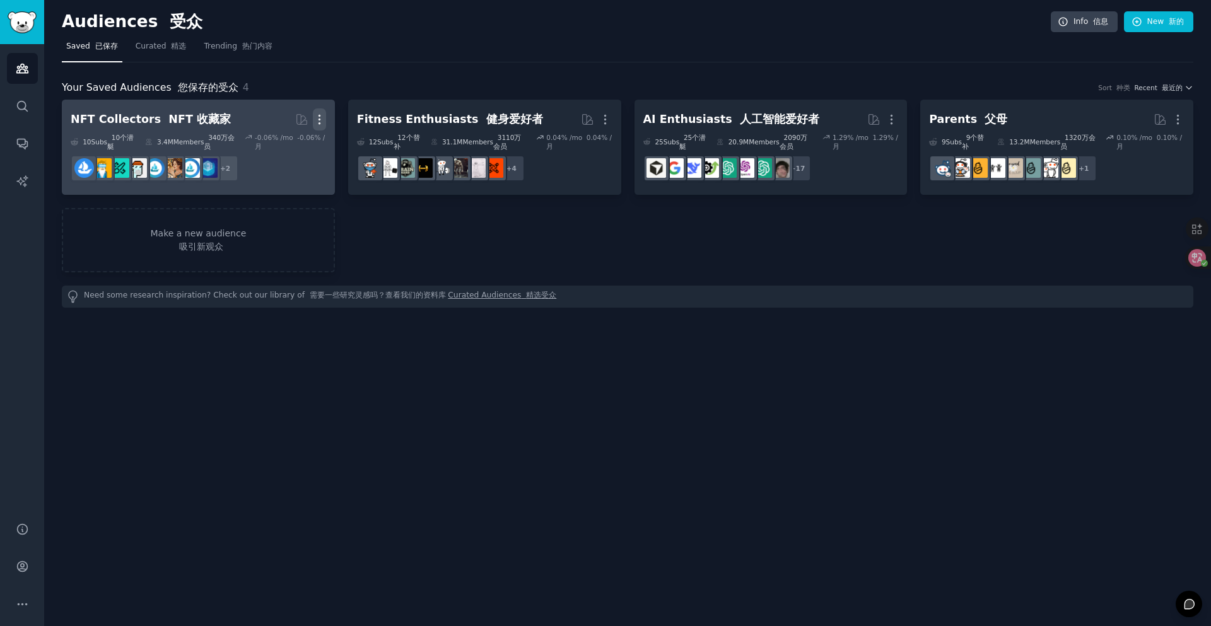
click at [315, 116] on icon "button" at bounding box center [319, 119] width 13 height 13
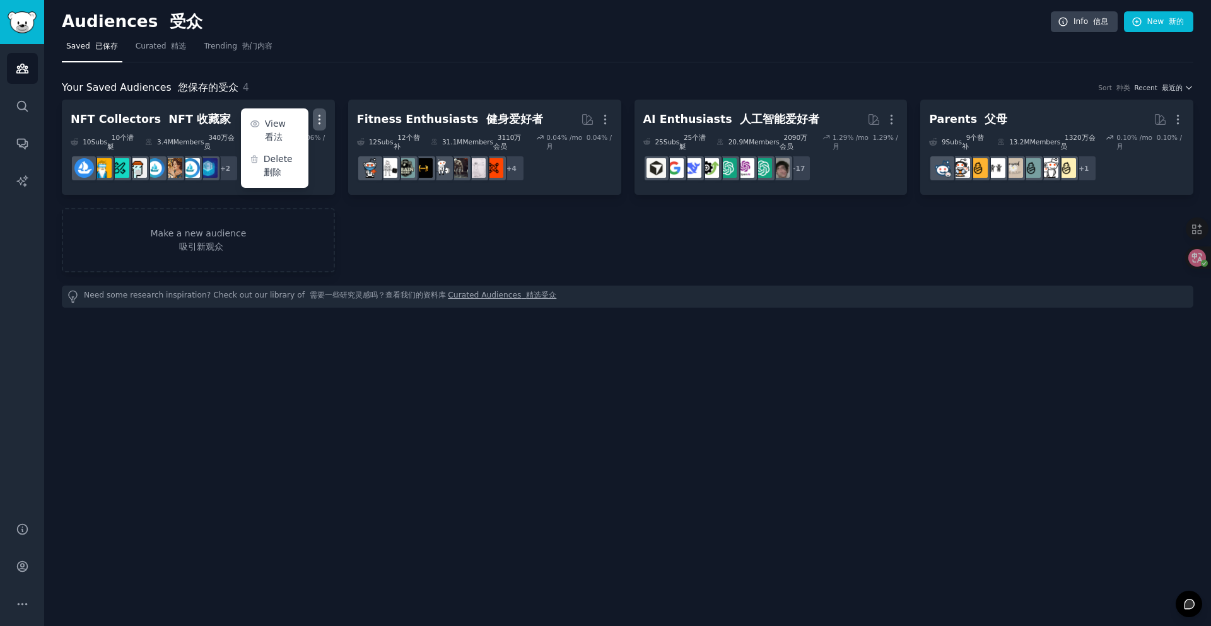
click at [293, 167] on p "Delete 删除" at bounding box center [282, 166] width 36 height 26
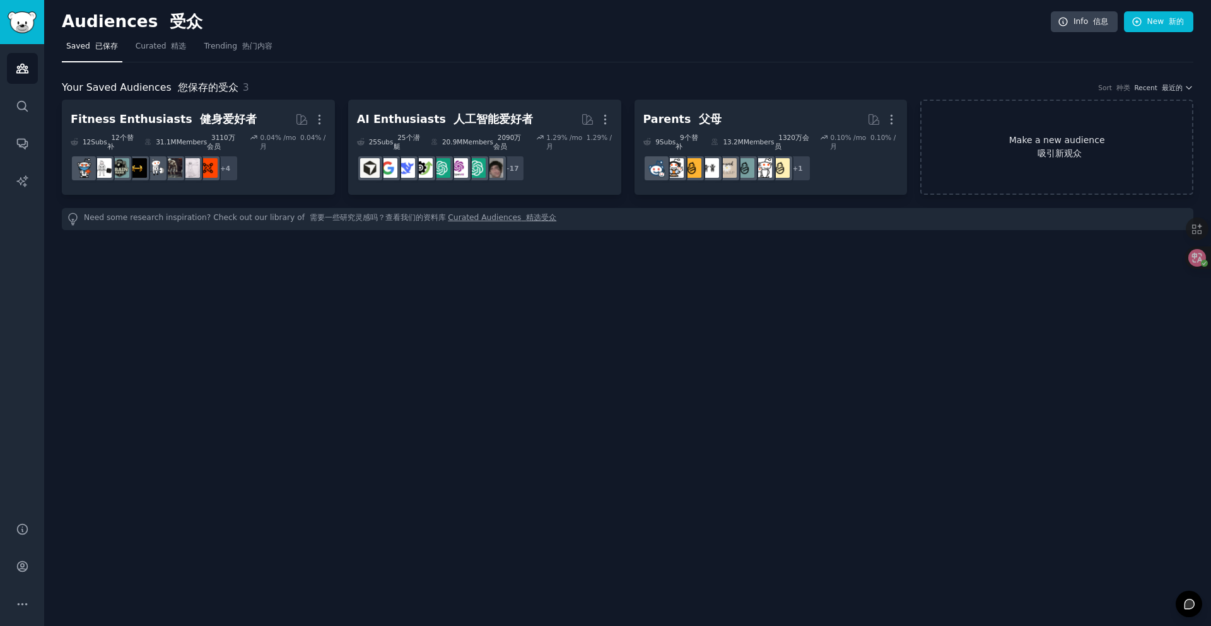
click at [1051, 144] on link "Make a new audience 吸引新观众" at bounding box center [1056, 147] width 273 height 95
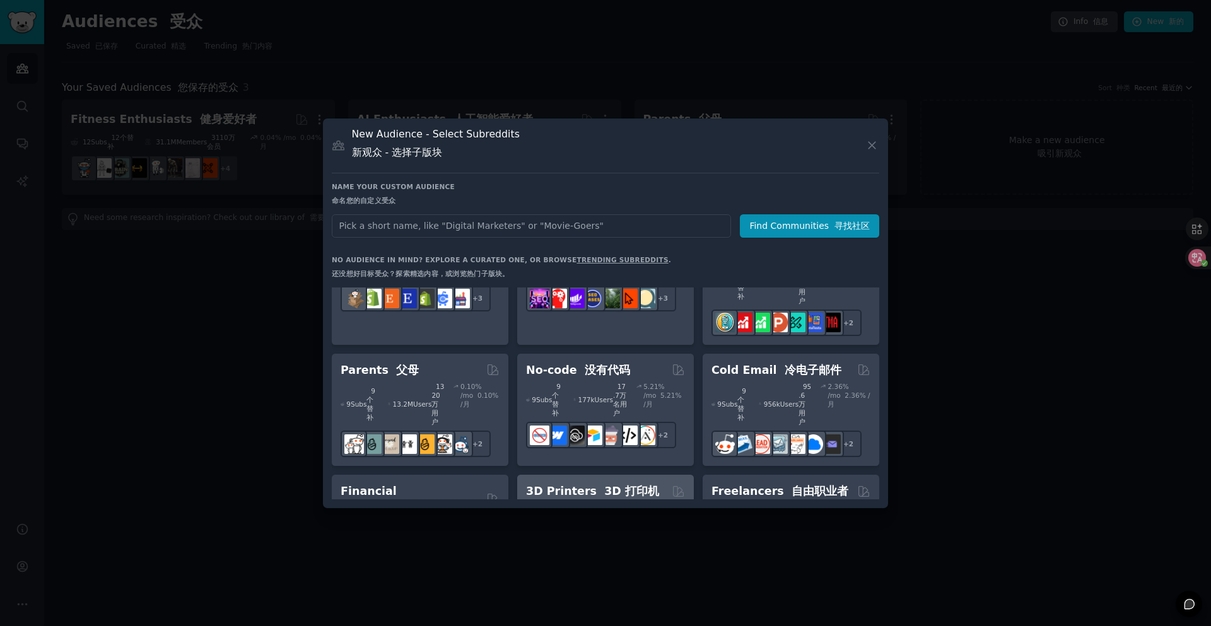
scroll to position [912, 0]
